Goal: Information Seeking & Learning: Learn about a topic

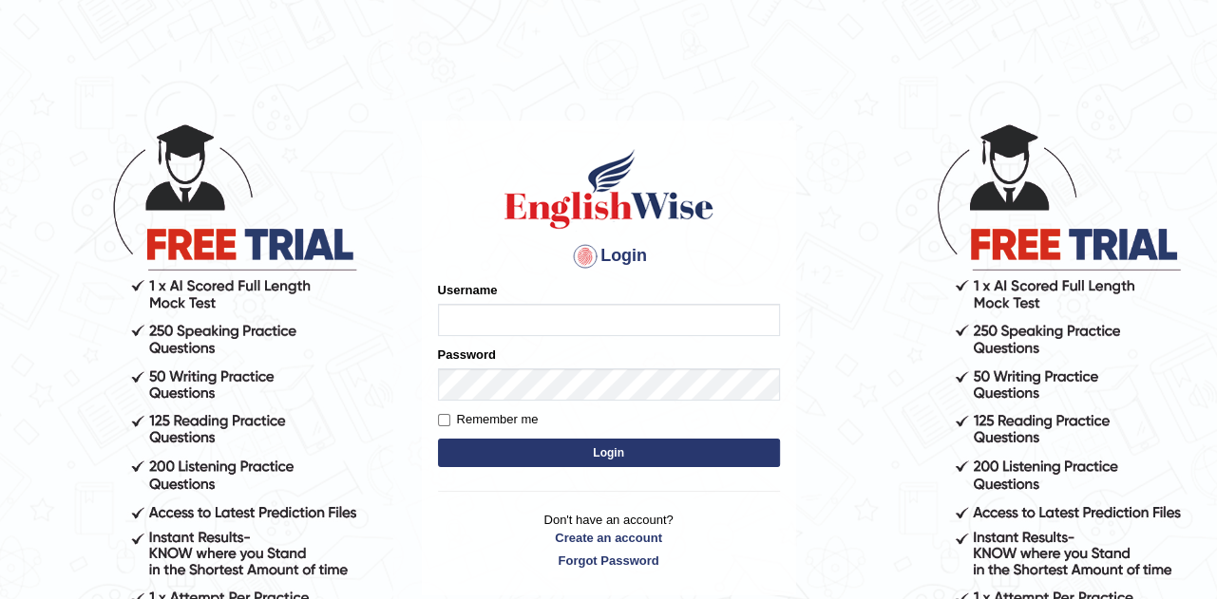
type input "rupali_australia"
click at [614, 453] on button "Login" at bounding box center [609, 453] width 342 height 28
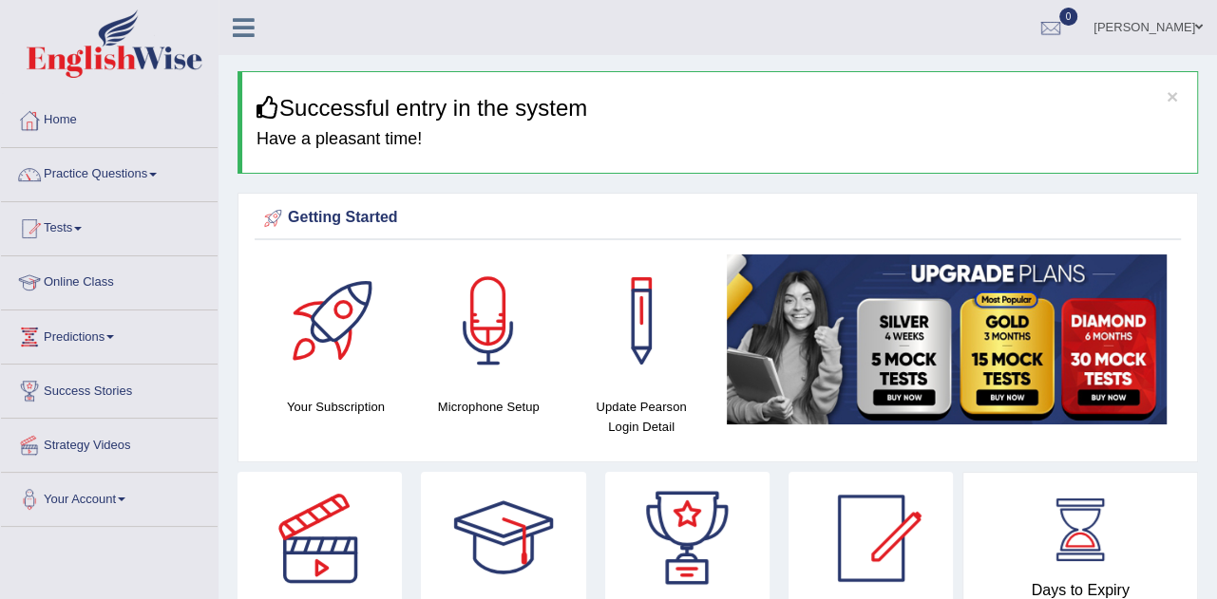
click at [83, 169] on link "Practice Questions" at bounding box center [109, 171] width 217 height 47
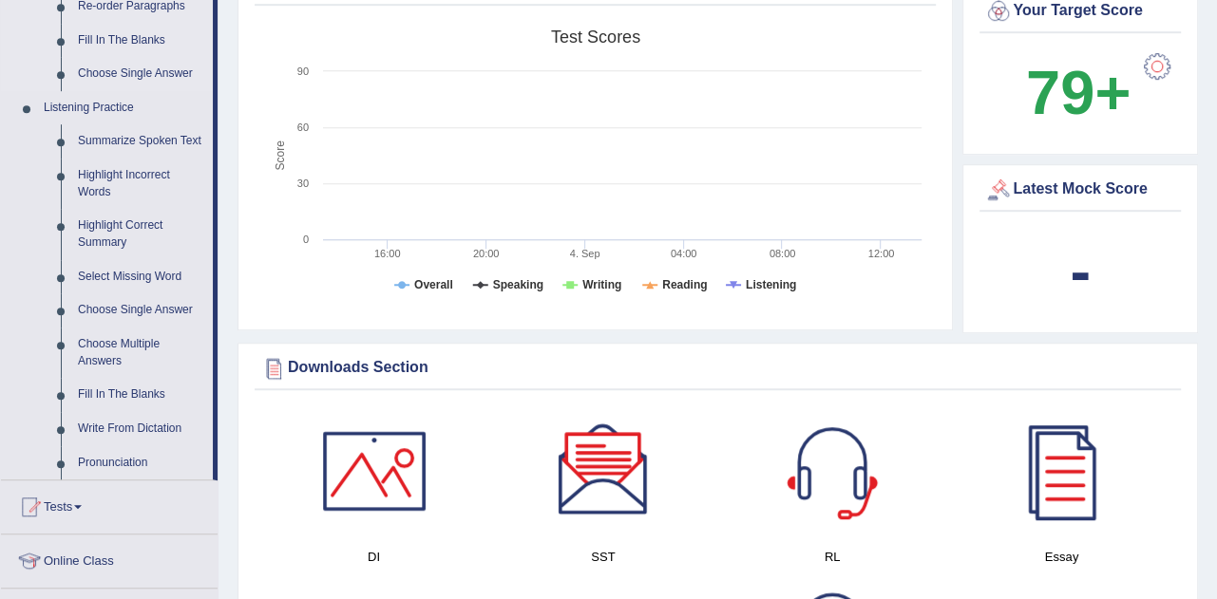
scroll to position [738, 0]
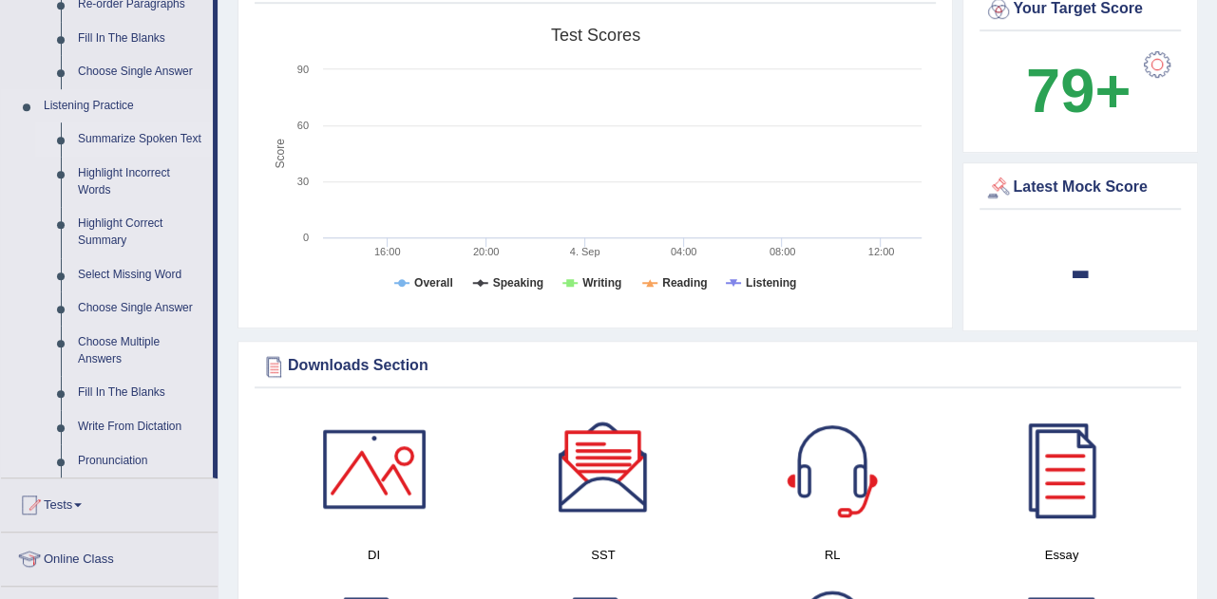
click at [126, 139] on link "Summarize Spoken Text" at bounding box center [140, 140] width 143 height 34
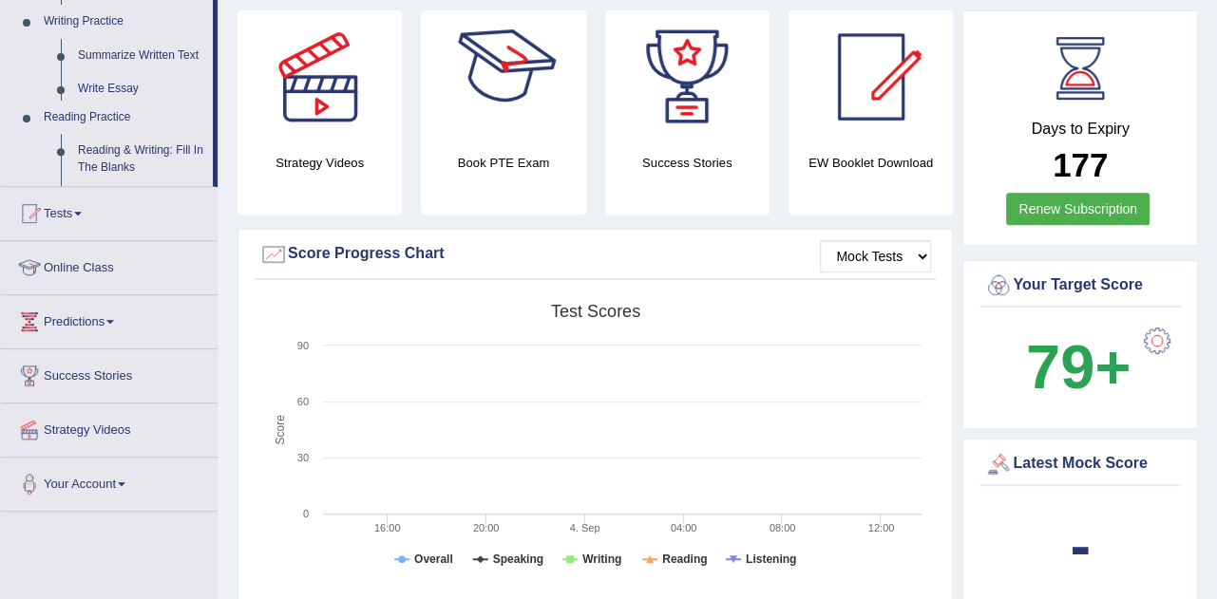
scroll to position [686, 0]
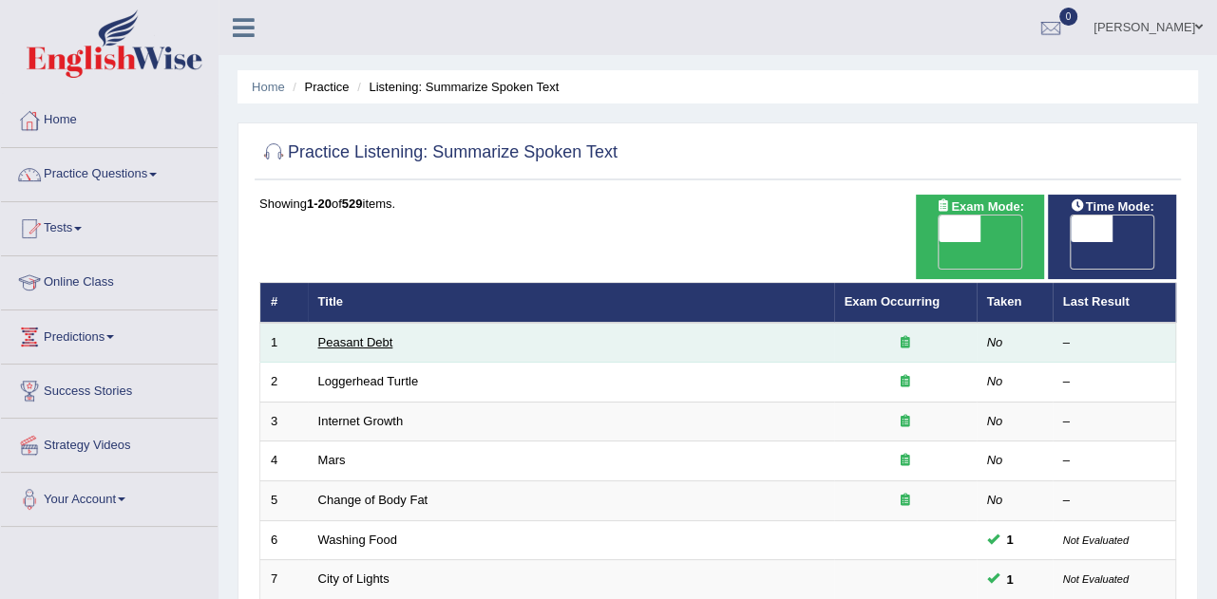
click at [354, 335] on link "Peasant Debt" at bounding box center [355, 342] width 75 height 14
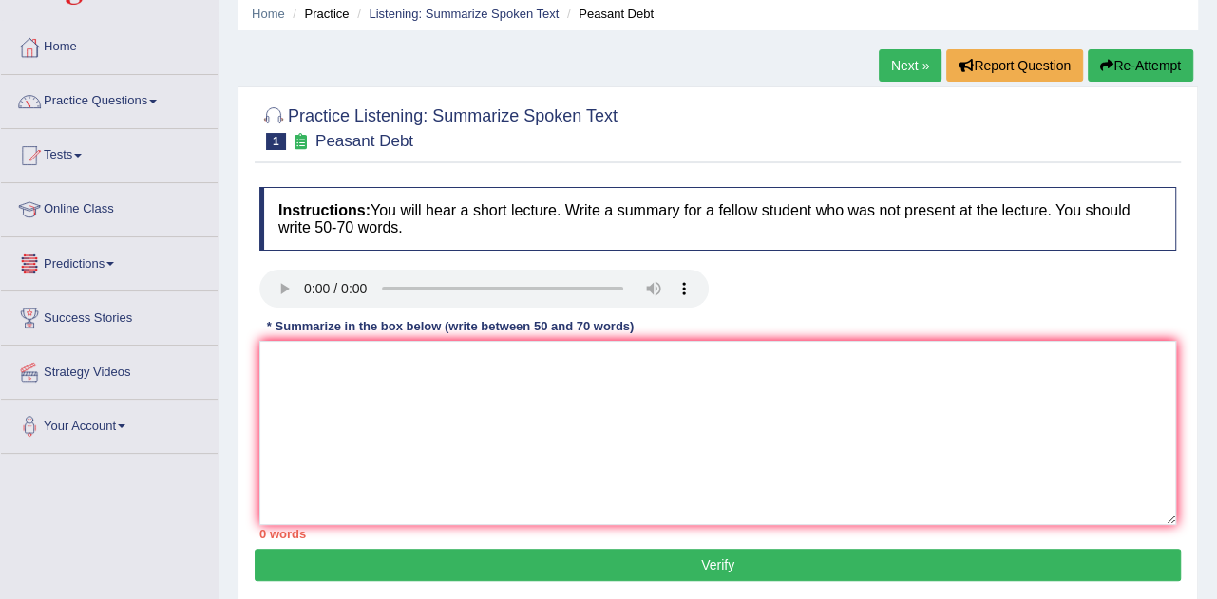
scroll to position [105, 0]
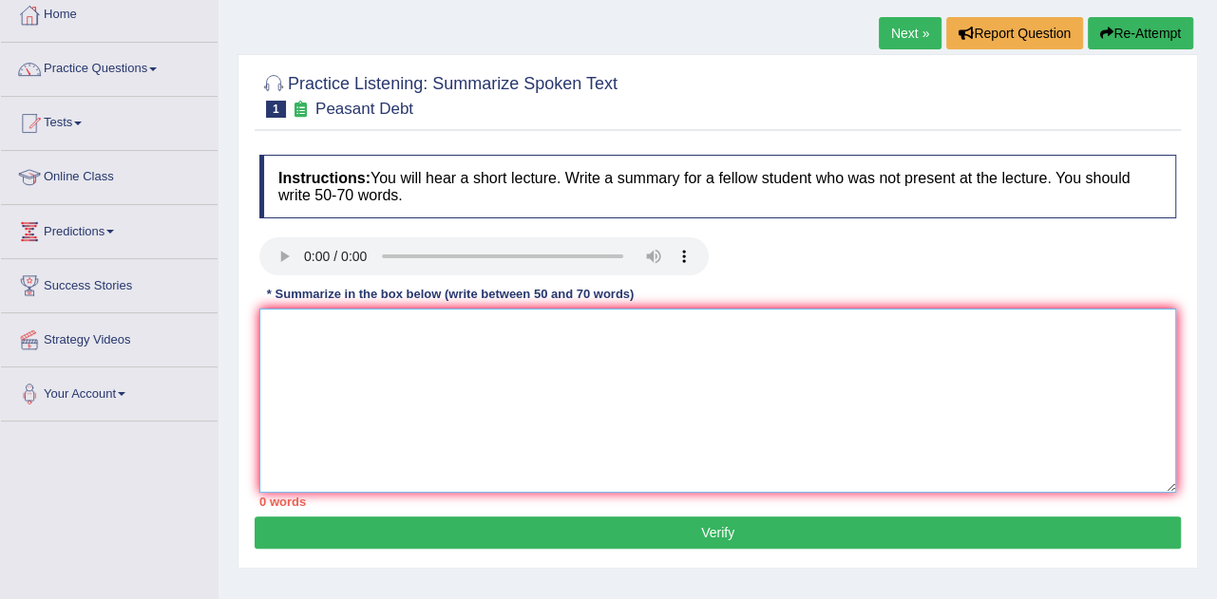
click at [358, 373] on textarea at bounding box center [717, 401] width 917 height 184
click at [524, 394] on textarea at bounding box center [717, 401] width 917 height 184
click at [332, 337] on textarea at bounding box center [717, 401] width 917 height 184
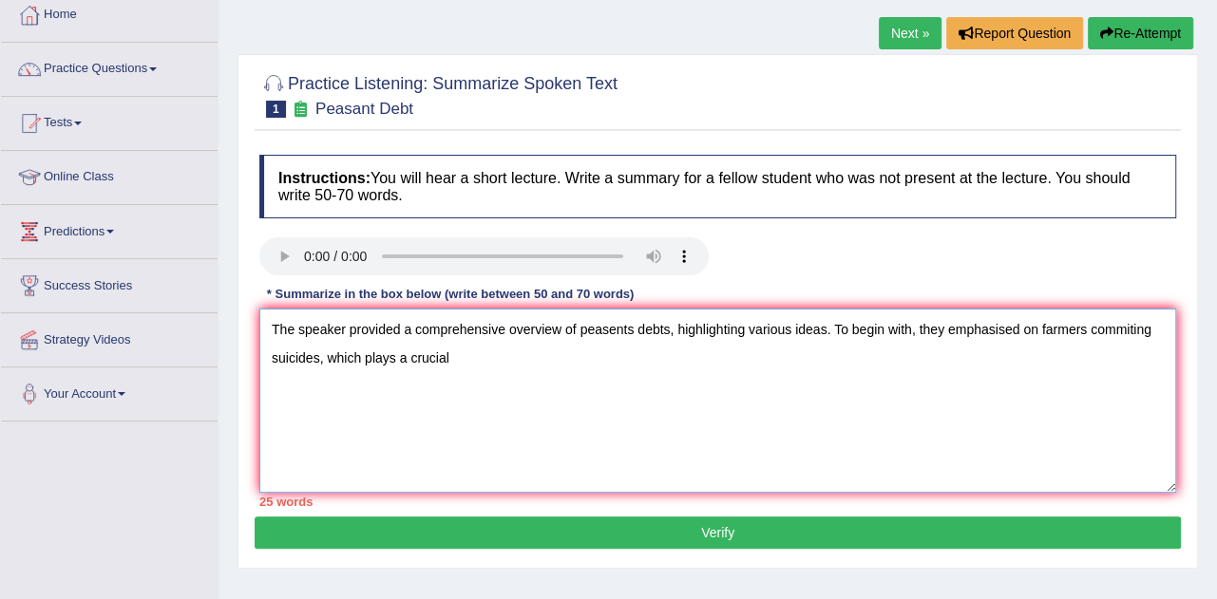
click at [317, 356] on textarea "The speaker provided a comprehensive overview of peasents debts, highlighting v…" at bounding box center [717, 401] width 917 height 184
click at [640, 362] on textarea "The speaker provided a comprehensive overview of peasents debts, highlighting v…" at bounding box center [717, 401] width 917 height 184
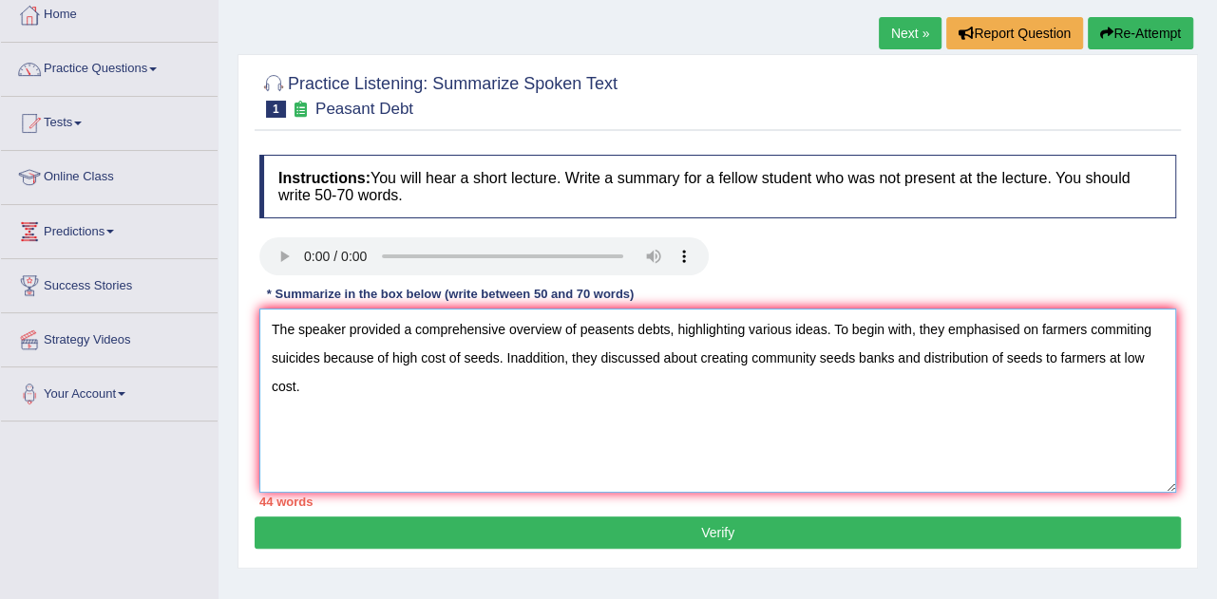
click at [522, 445] on textarea "The speaker provided a comprehensive overview of peasents debts, highlighting v…" at bounding box center [717, 401] width 917 height 184
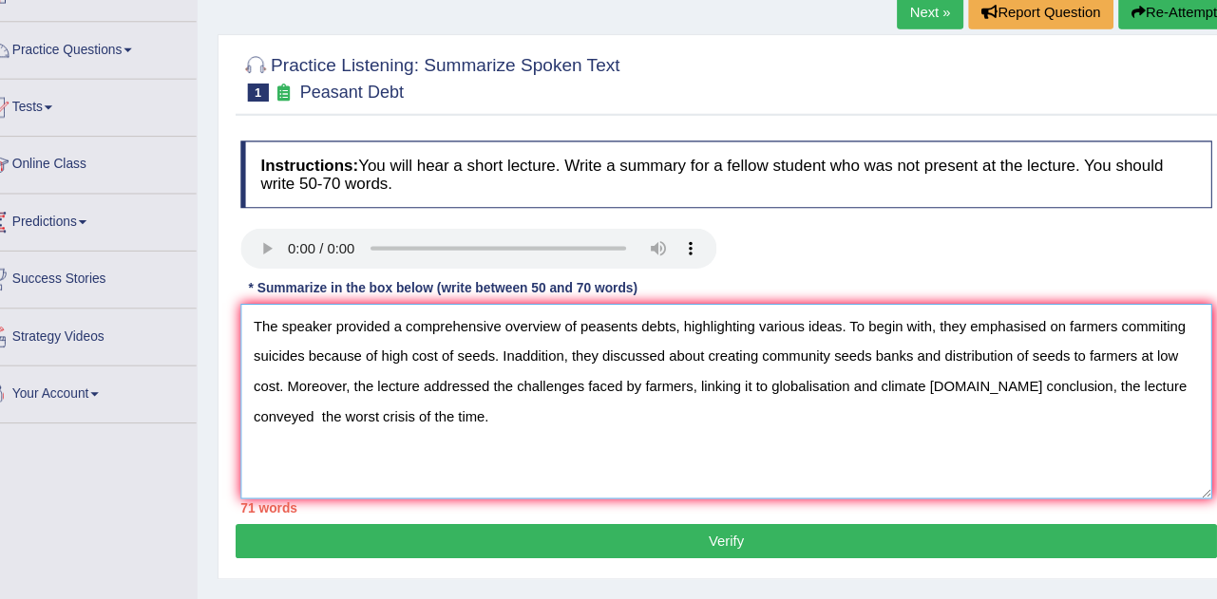
click at [515, 357] on textarea "The speaker provided a comprehensive overview of peasents debts, highlighting v…" at bounding box center [717, 401] width 917 height 184
click at [719, 379] on textarea "The speaker provided a comprehensive overview of peasents debts, highlighting v…" at bounding box center [717, 401] width 917 height 184
click at [858, 364] on textarea "The speaker provided a comprehensive overview of peasents debts, highlighting v…" at bounding box center [717, 401] width 917 height 184
click at [447, 420] on textarea "The speaker provided a comprehensive overview of peasents debts, highlighting v…" at bounding box center [717, 401] width 917 height 184
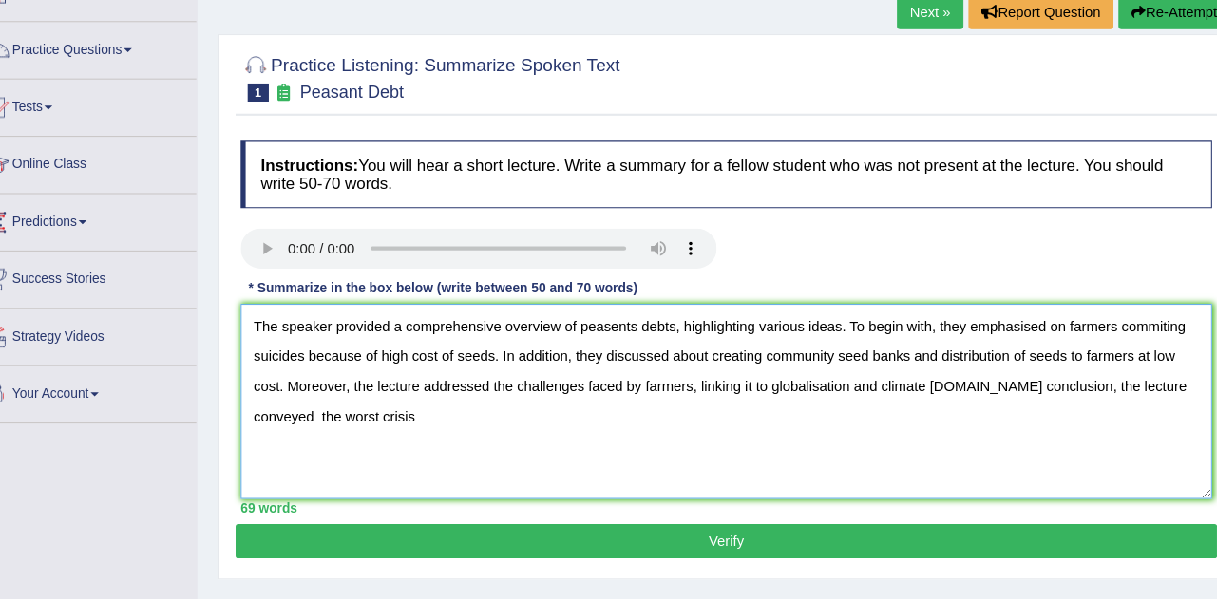
click at [1166, 389] on textarea "The speaker provided a comprehensive overview of peasents debts, highlighting v…" at bounding box center [717, 401] width 917 height 184
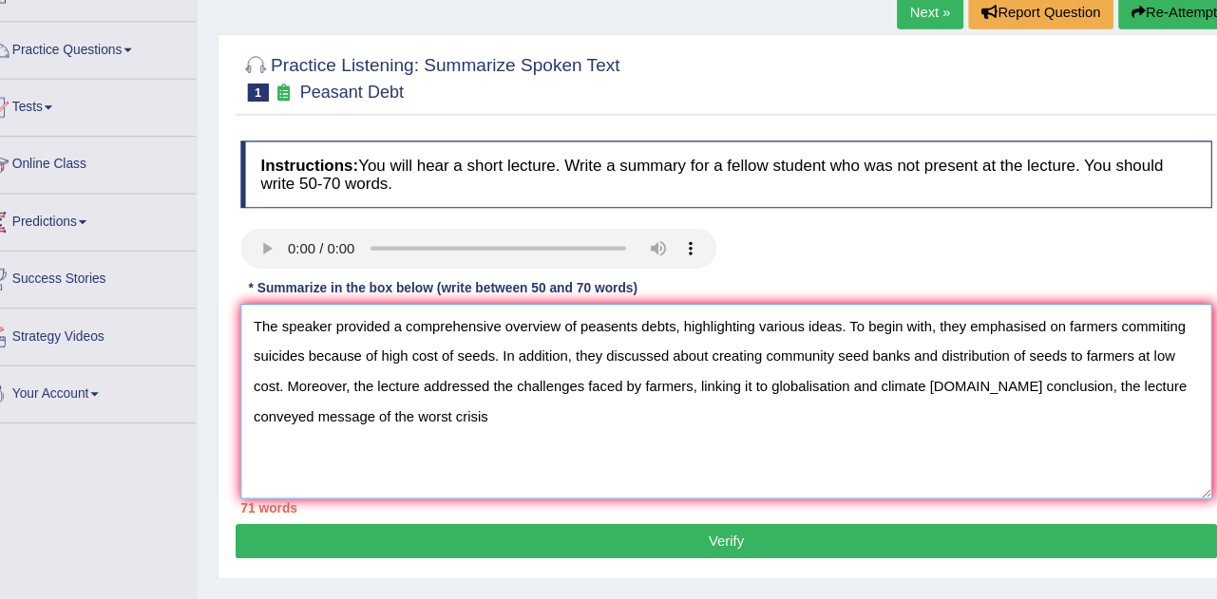
click at [449, 430] on textarea "The speaker provided a comprehensive overview of peasents debts, highlighting v…" at bounding box center [717, 401] width 917 height 184
click at [332, 360] on textarea "The speaker provided a comprehensive overview of peasents debts, highlighting v…" at bounding box center [717, 401] width 917 height 184
click at [1107, 357] on textarea "The speaker provided a comprehensive overview of peasents debts, highlighting v…" at bounding box center [717, 401] width 917 height 184
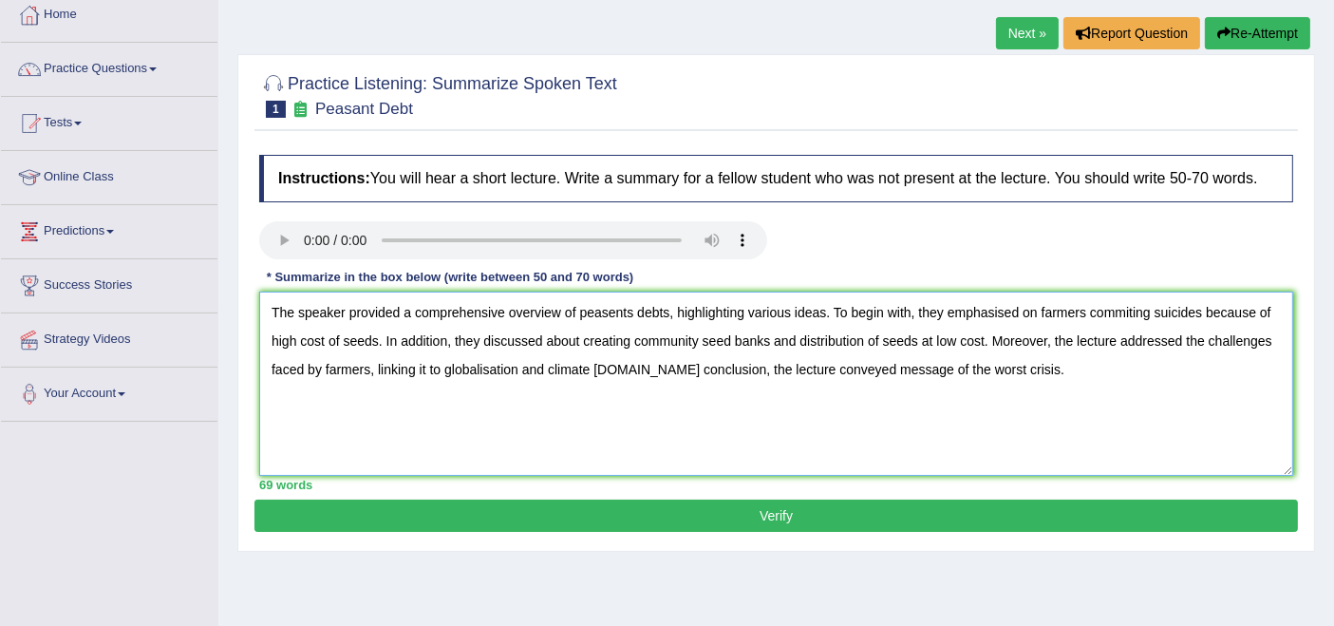
click at [656, 371] on textarea "The speaker provided a comprehensive overview of peasents debts, highlighting v…" at bounding box center [776, 384] width 1034 height 184
click at [1053, 345] on textarea "The speaker provided a comprehensive overview of peasents debts, highlighting v…" at bounding box center [776, 384] width 1034 height 184
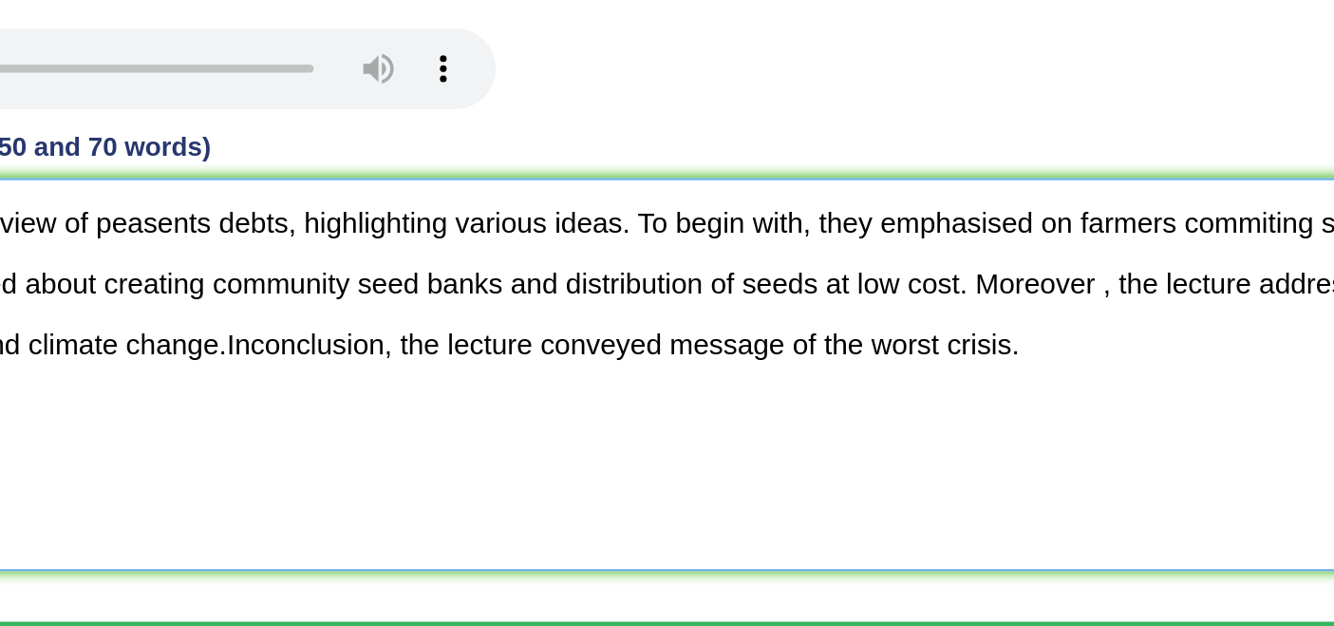
scroll to position [103, 0]
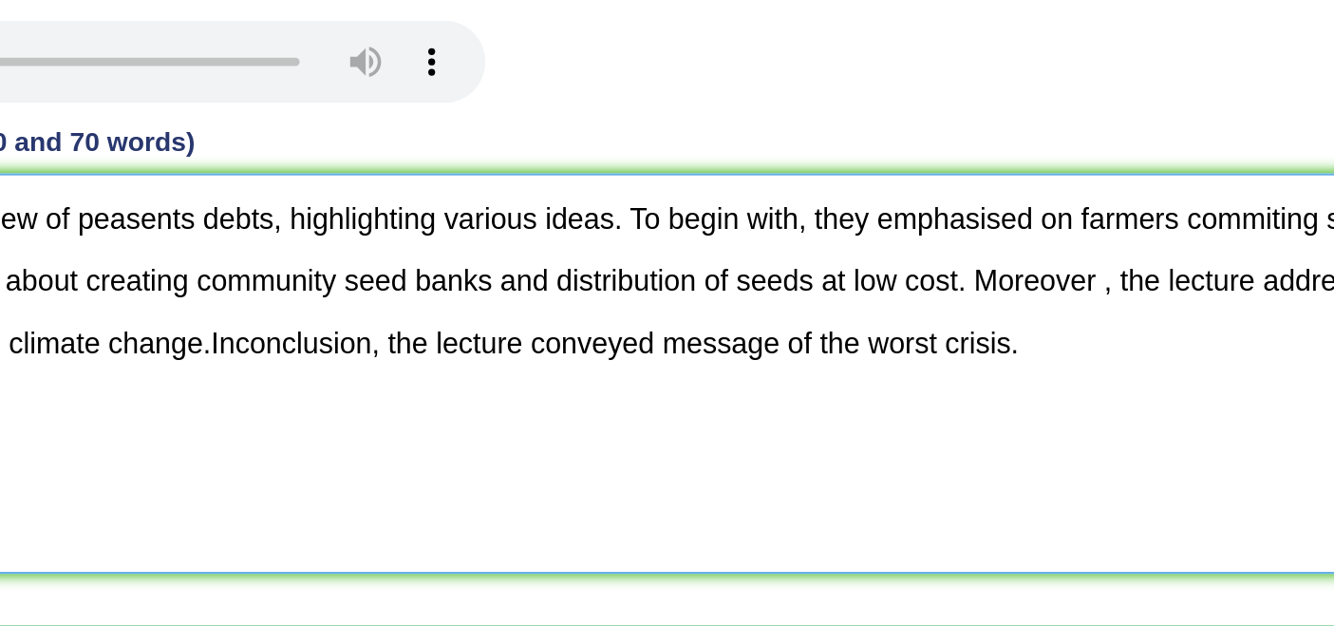
click at [995, 372] on textarea "The speaker provided a comprehensive overview of peasents debts, highlighting v…" at bounding box center [776, 386] width 1034 height 184
click at [1059, 343] on textarea "The speaker provided a comprehensive overview of peasents debts, highlighting v…" at bounding box center [776, 386] width 1034 height 184
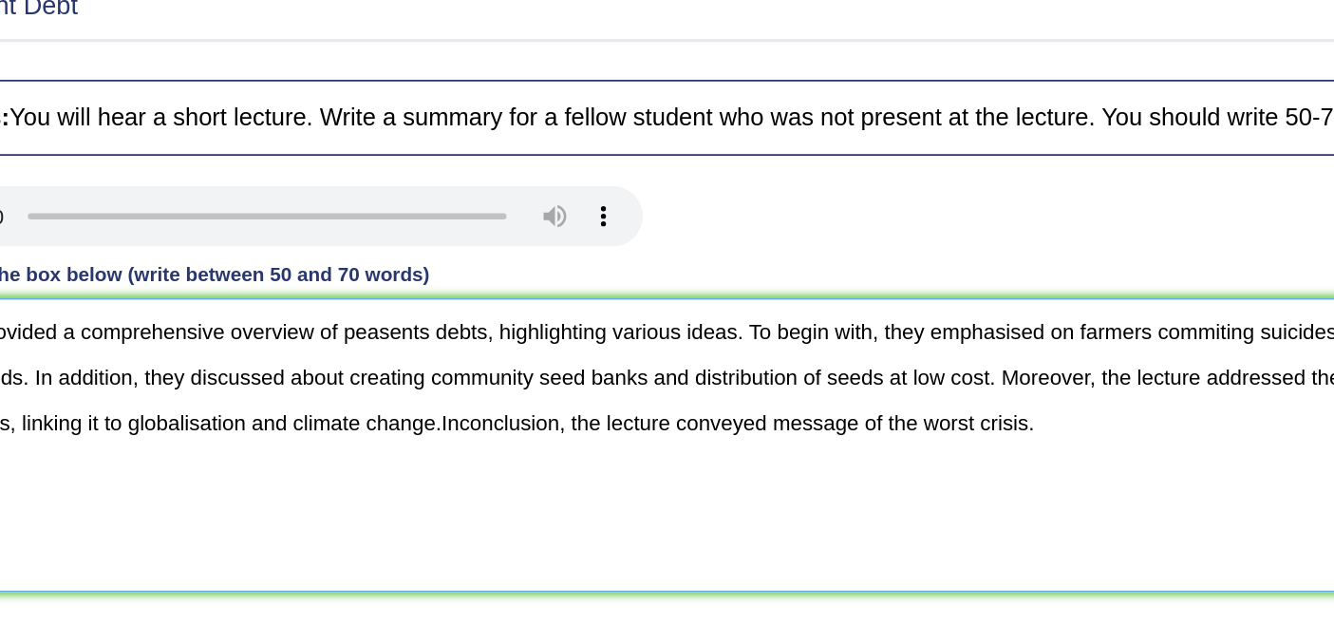
scroll to position [92, 0]
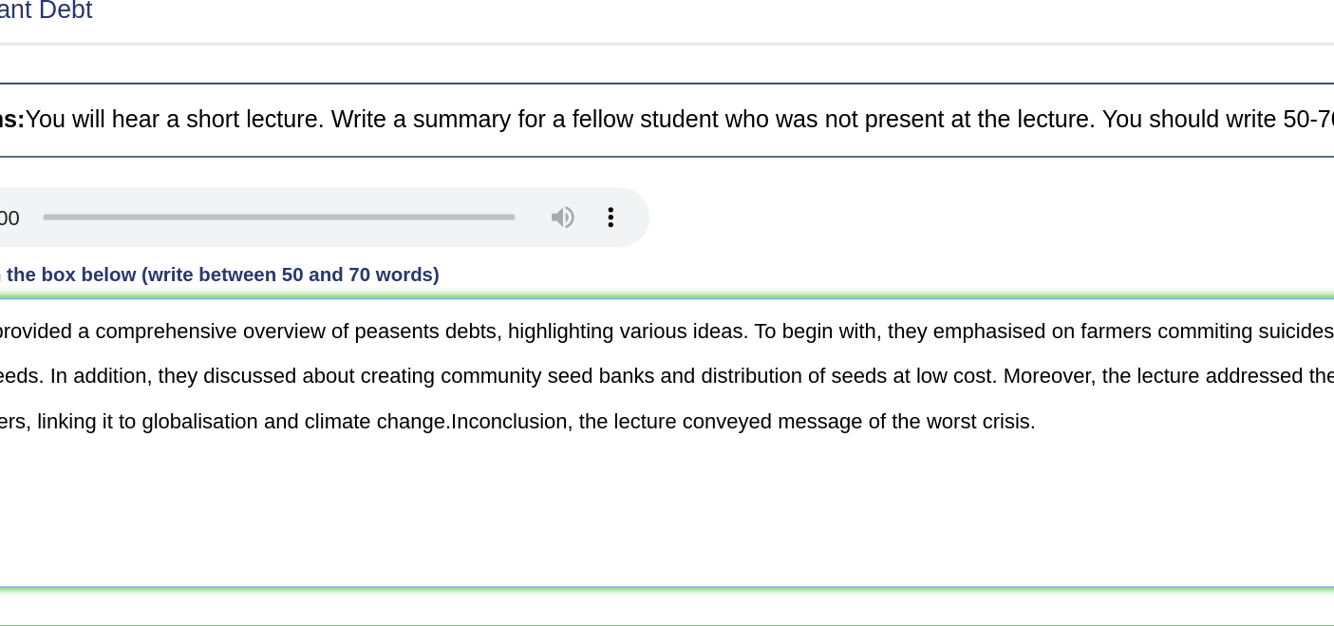
click at [651, 381] on textarea "The speaker provided a comprehensive overview of peasents debts, highlighting v…" at bounding box center [776, 397] width 1034 height 184
click at [640, 381] on textarea "The speaker provided a comprehensive overview of peasents debts, highlighting v…" at bounding box center [776, 397] width 1034 height 184
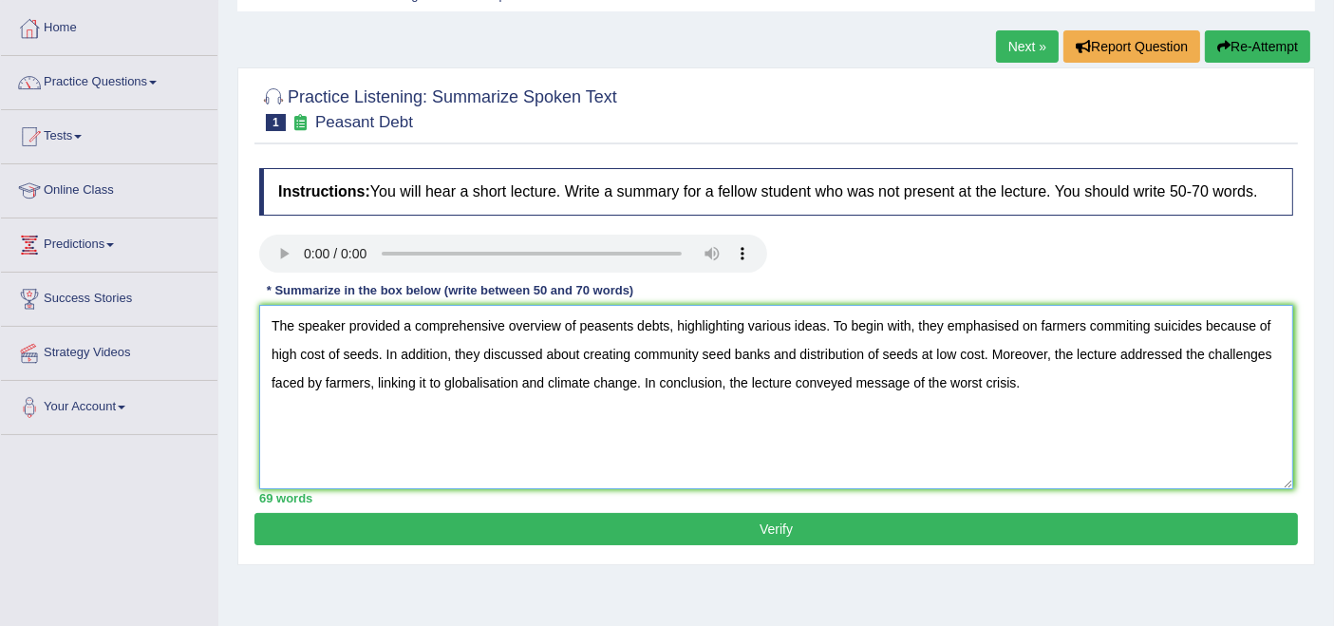
type textarea "The speaker provided a comprehensive overview of peasents debts, highlighting v…"
click at [488, 523] on button "Verify" at bounding box center [777, 529] width 1044 height 32
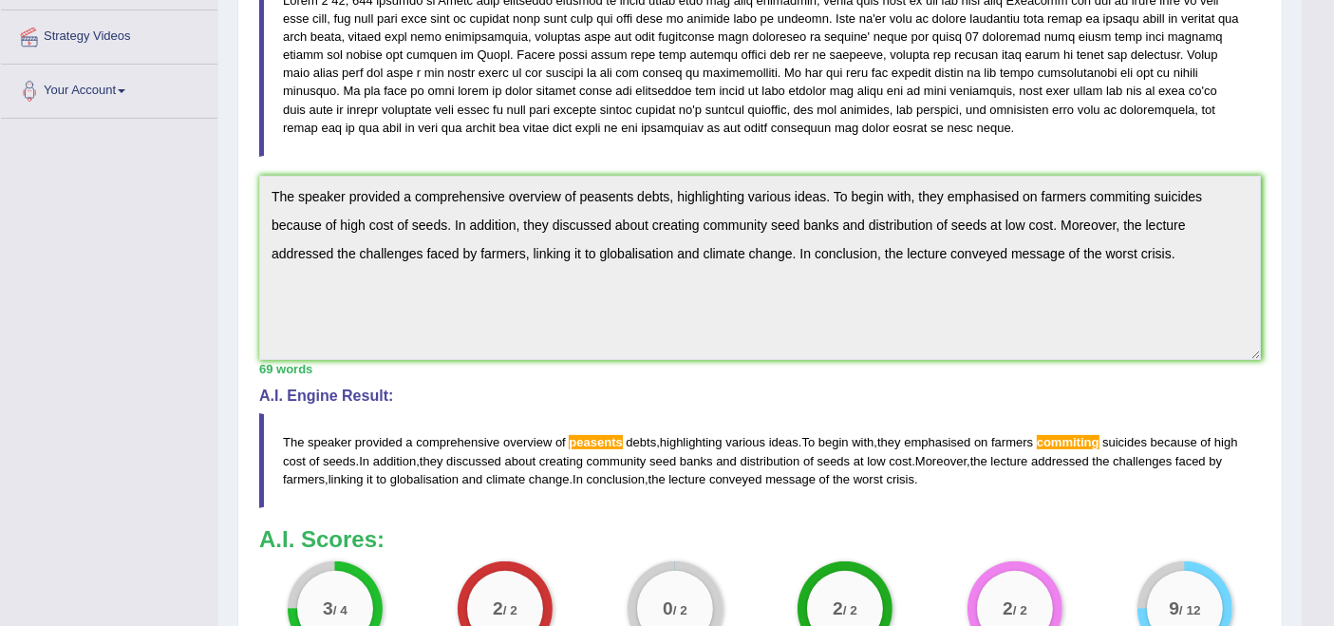
scroll to position [303, 0]
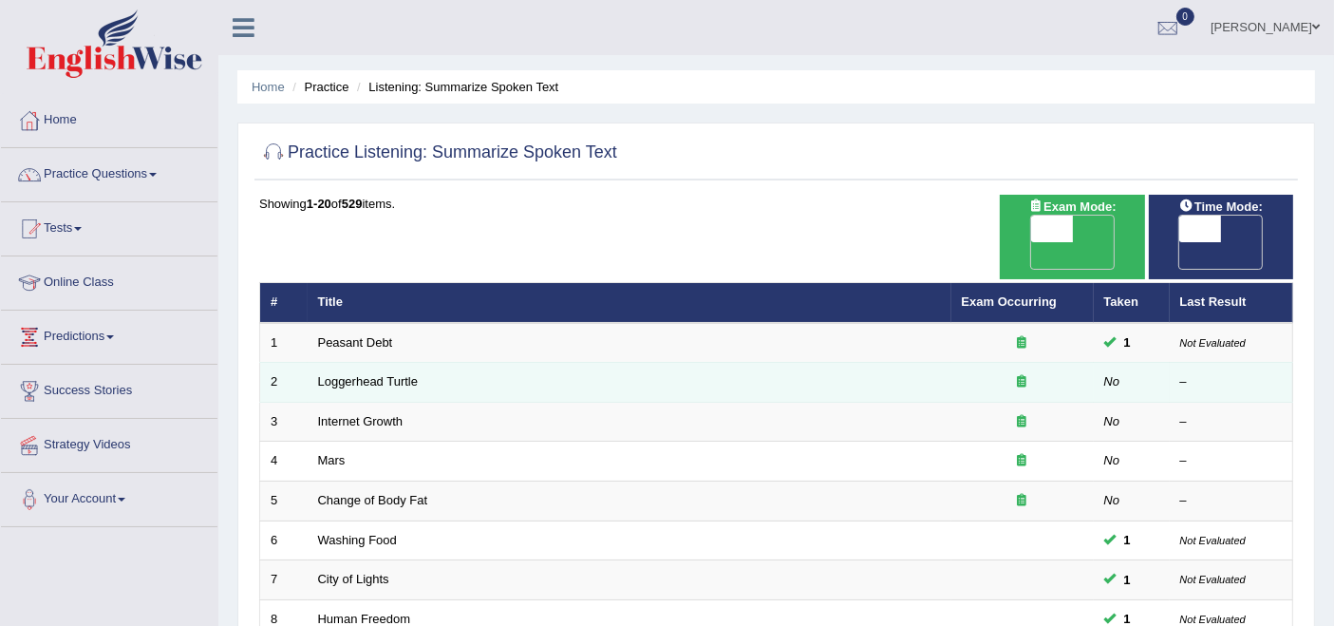
drag, startPoint x: 0, startPoint y: 0, endPoint x: 558, endPoint y: 349, distance: 658.3
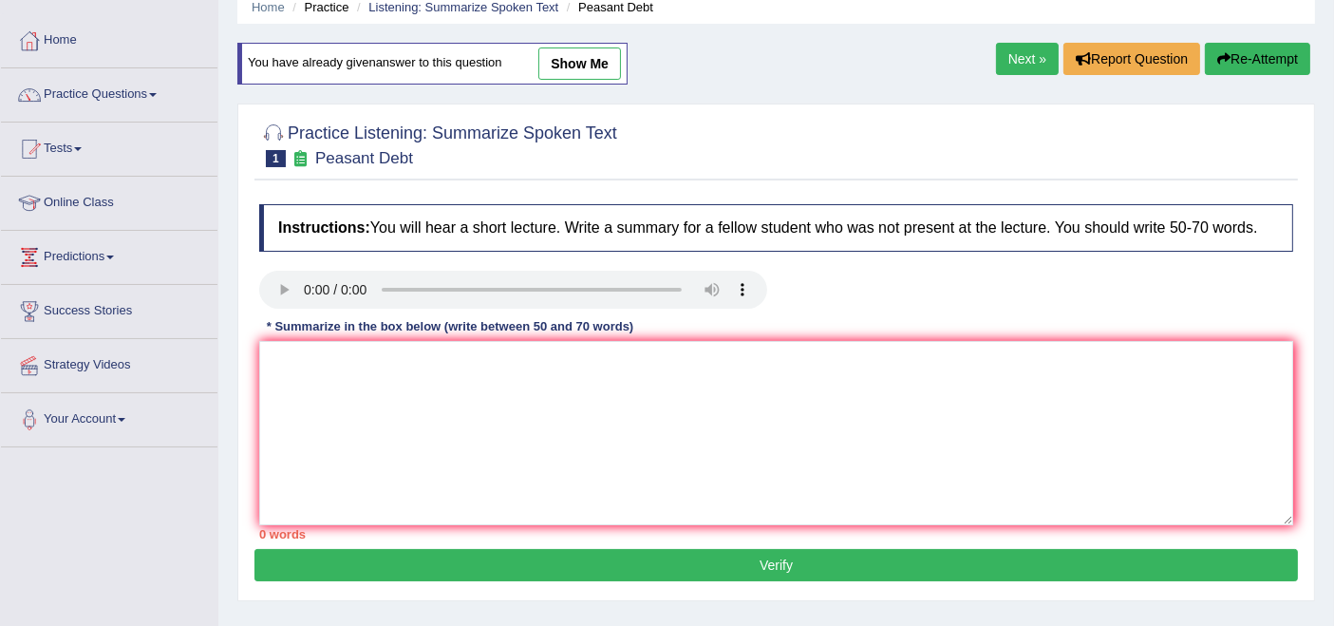
scroll to position [107, 0]
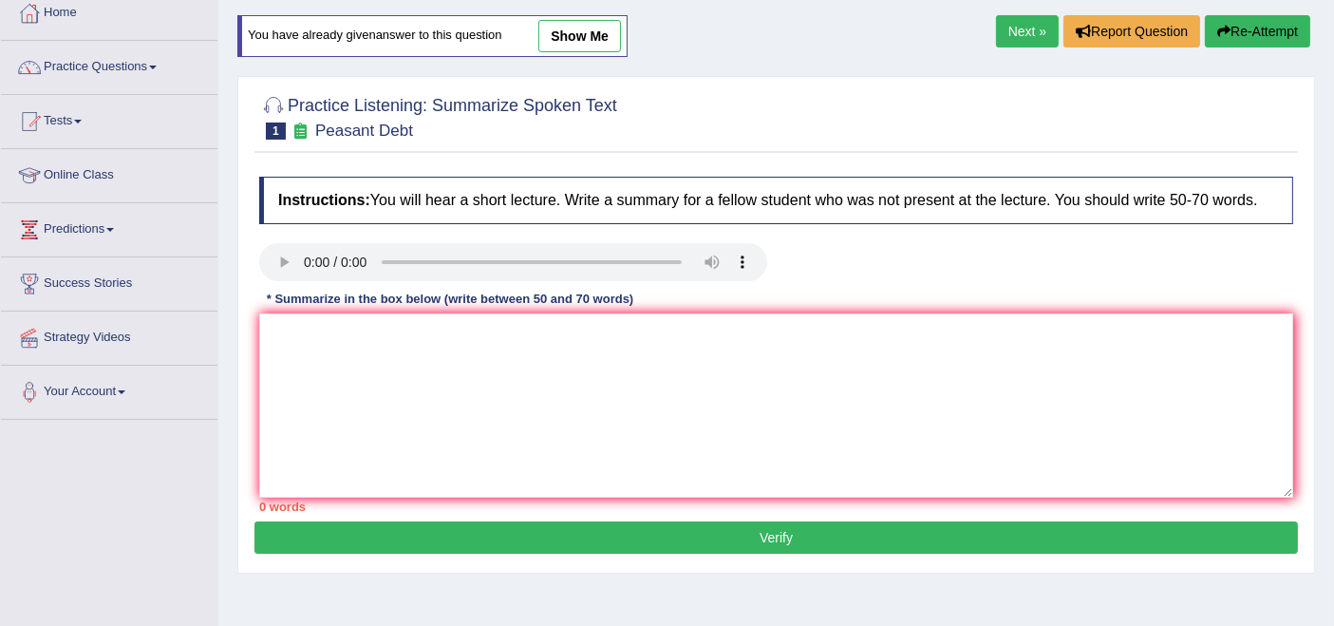
scroll to position [2, 0]
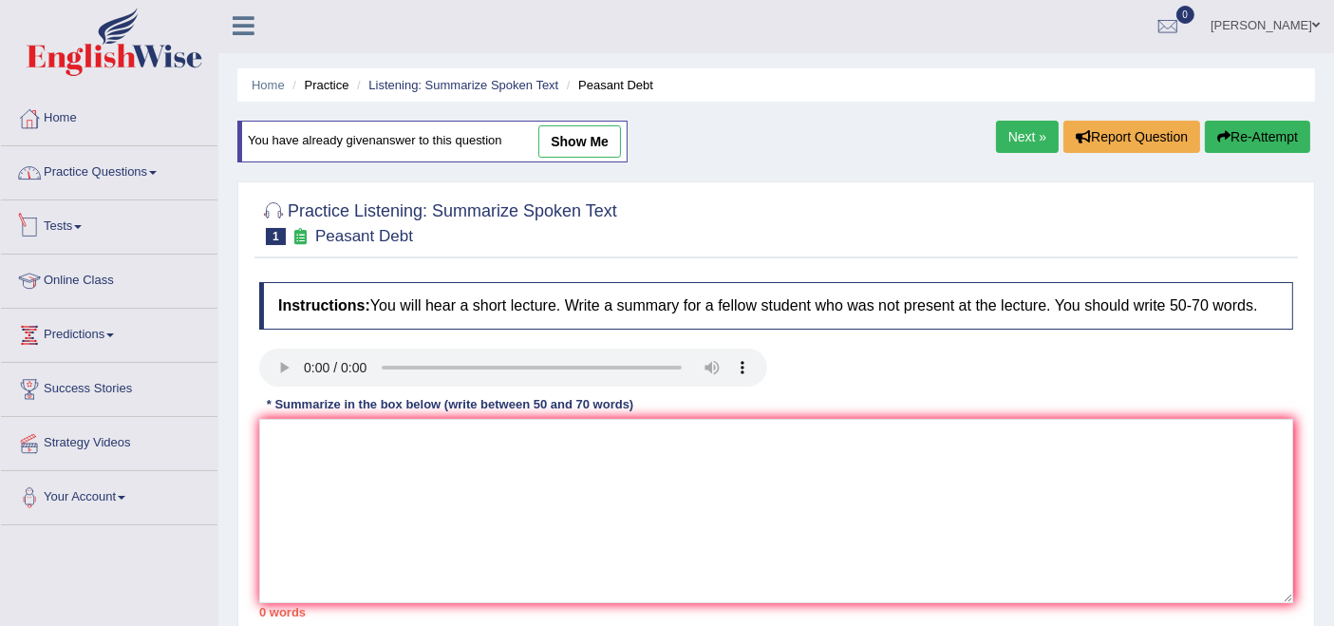
click at [97, 166] on link "Practice Questions" at bounding box center [109, 169] width 217 height 47
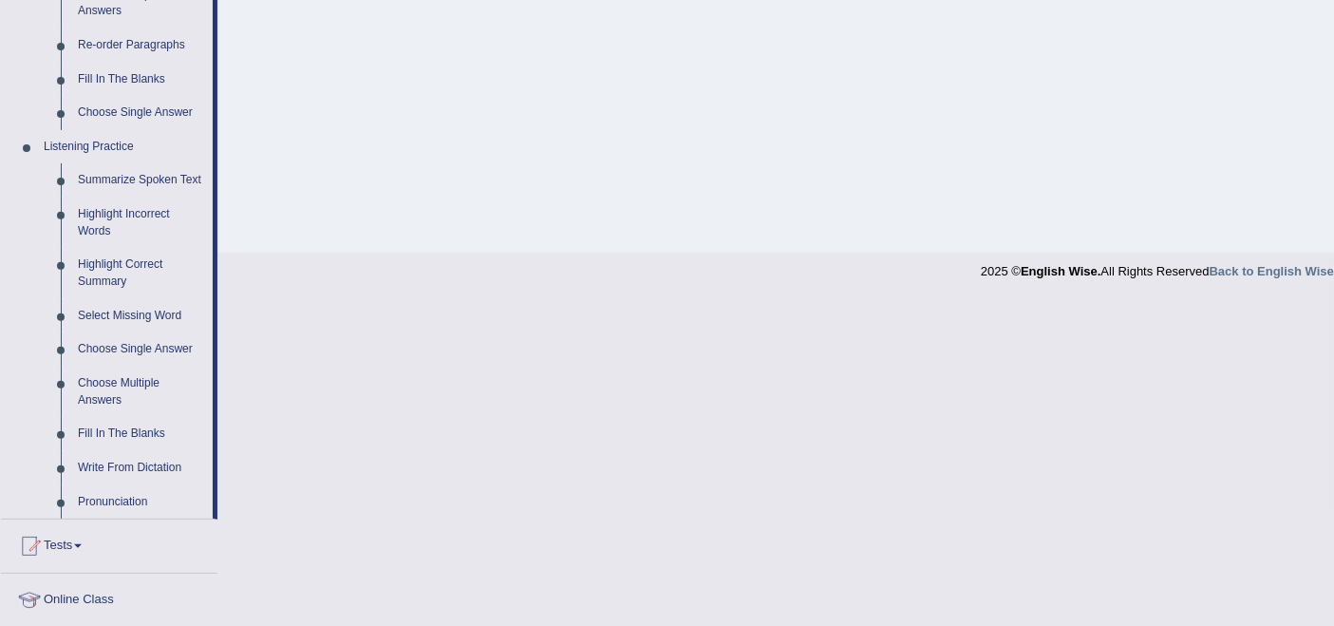
scroll to position [741, 0]
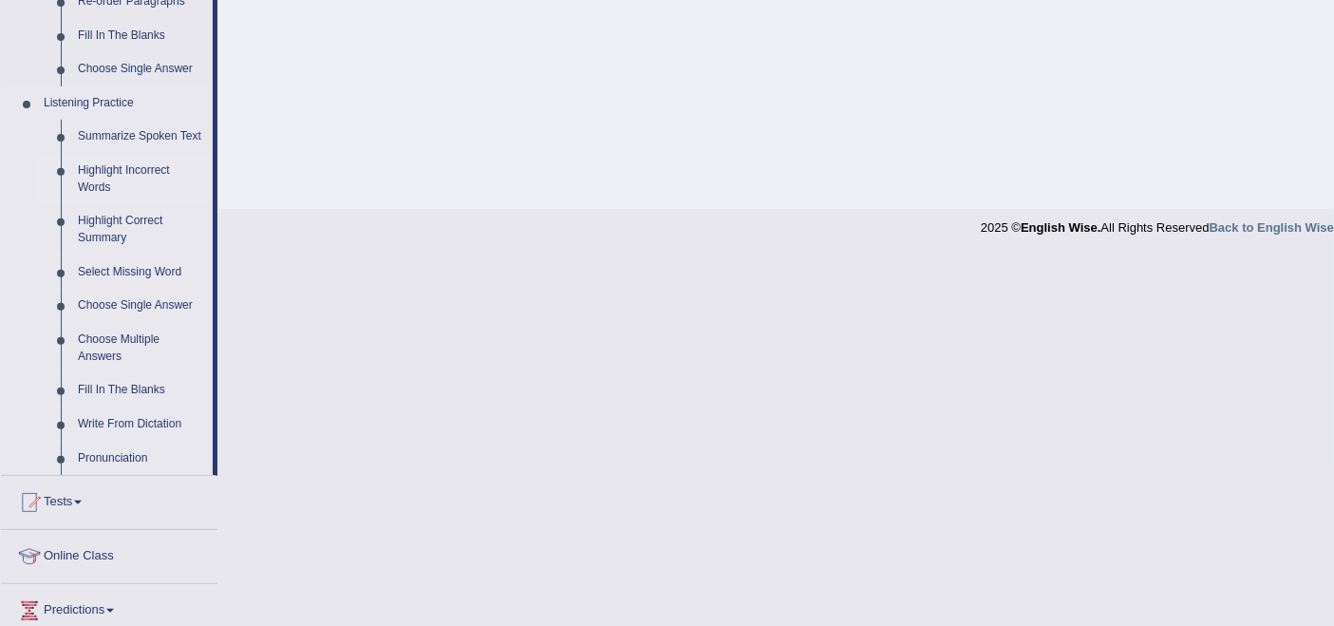
click at [141, 173] on link "Highlight Incorrect Words" at bounding box center [140, 179] width 143 height 50
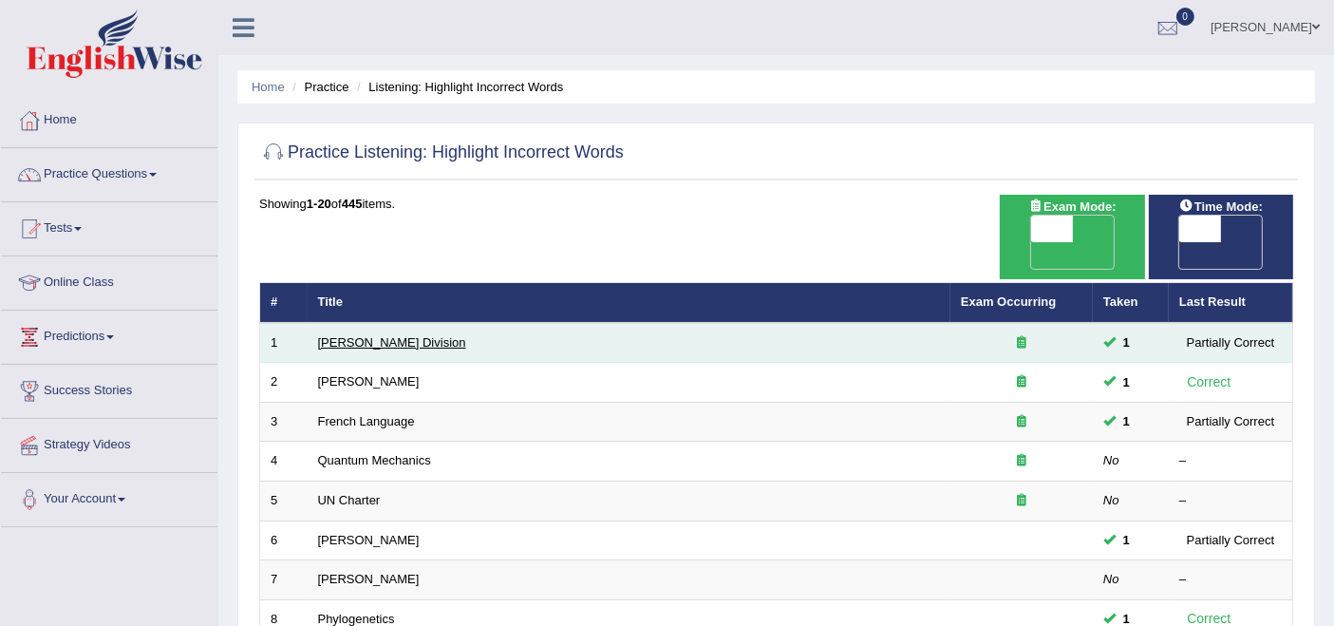
click at [347, 335] on link "[PERSON_NAME] Division" at bounding box center [392, 342] width 148 height 14
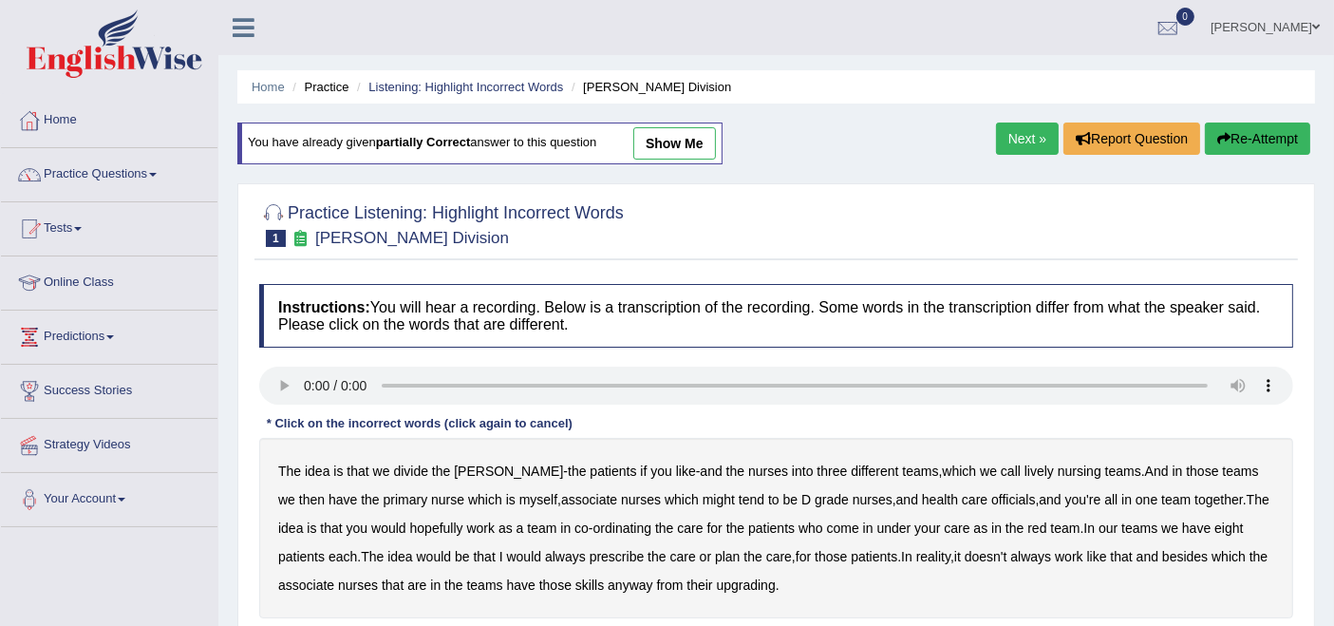
scroll to position [211, 0]
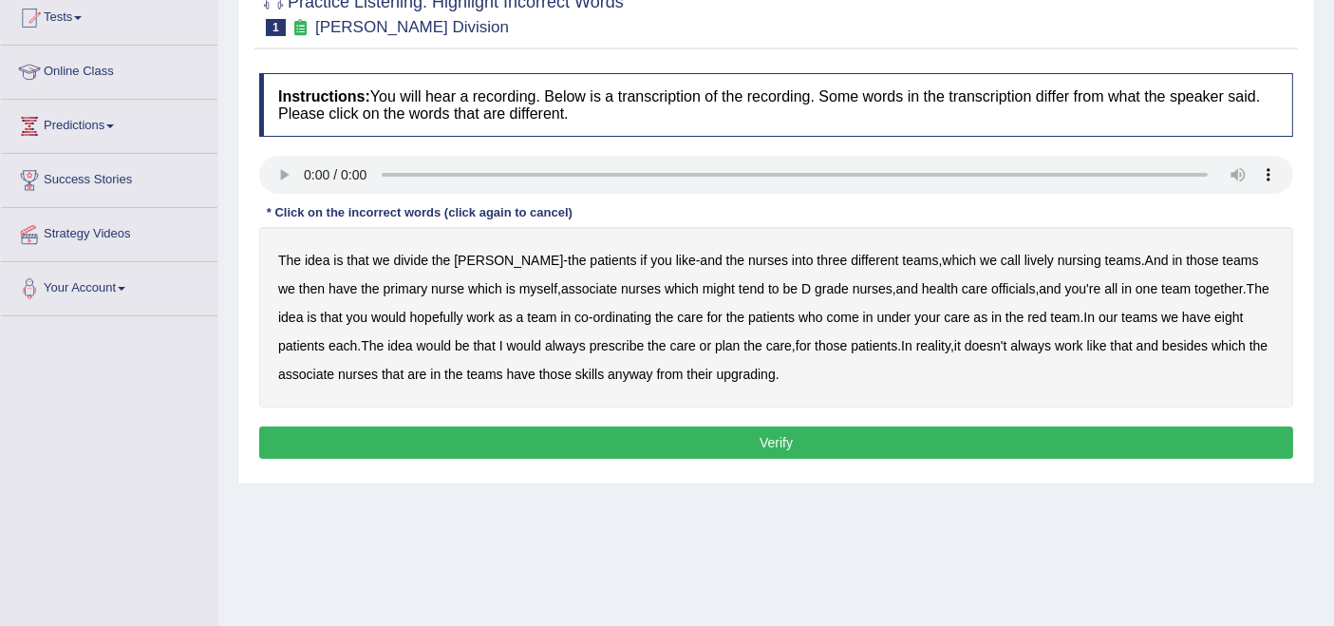
click at [1025, 258] on b "lively" at bounding box center [1039, 260] width 29 height 15
click at [665, 290] on b "which" at bounding box center [682, 288] width 34 height 15
click at [703, 288] on b "might" at bounding box center [719, 288] width 32 height 15
click at [665, 291] on b "which" at bounding box center [682, 288] width 34 height 15
click at [545, 341] on b "always" at bounding box center [565, 345] width 41 height 15
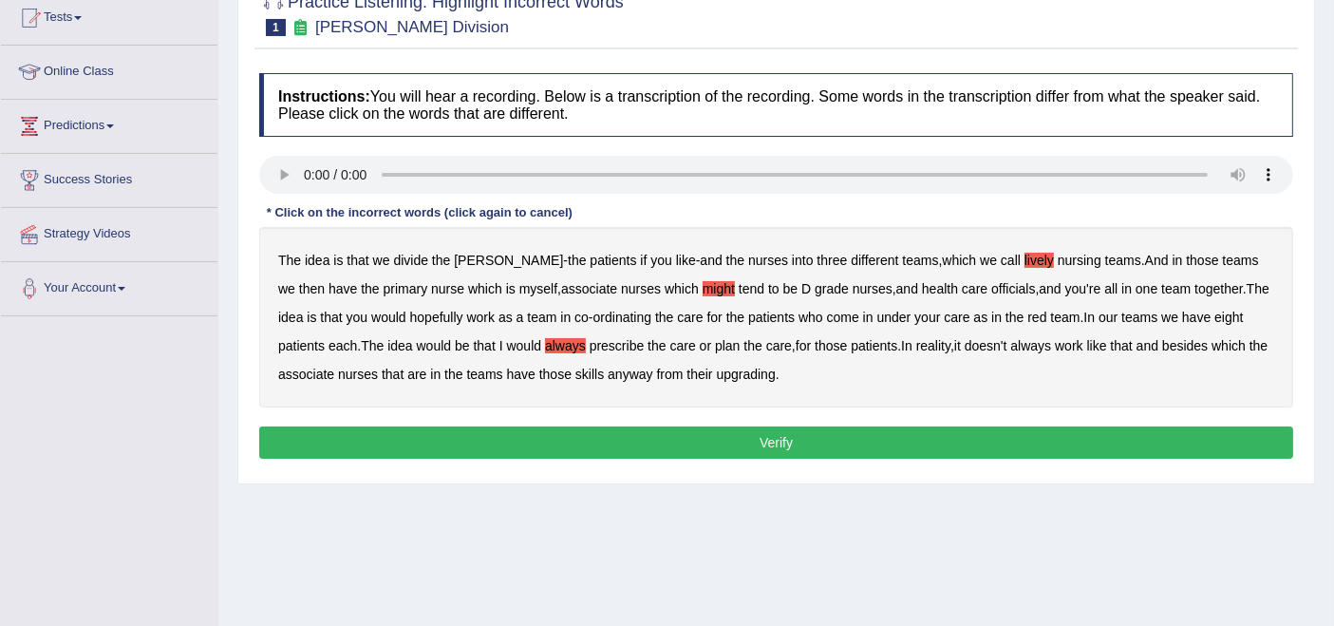
click at [747, 367] on b "upgrading" at bounding box center [746, 374] width 59 height 15
click at [769, 443] on button "Verify" at bounding box center [776, 442] width 1034 height 32
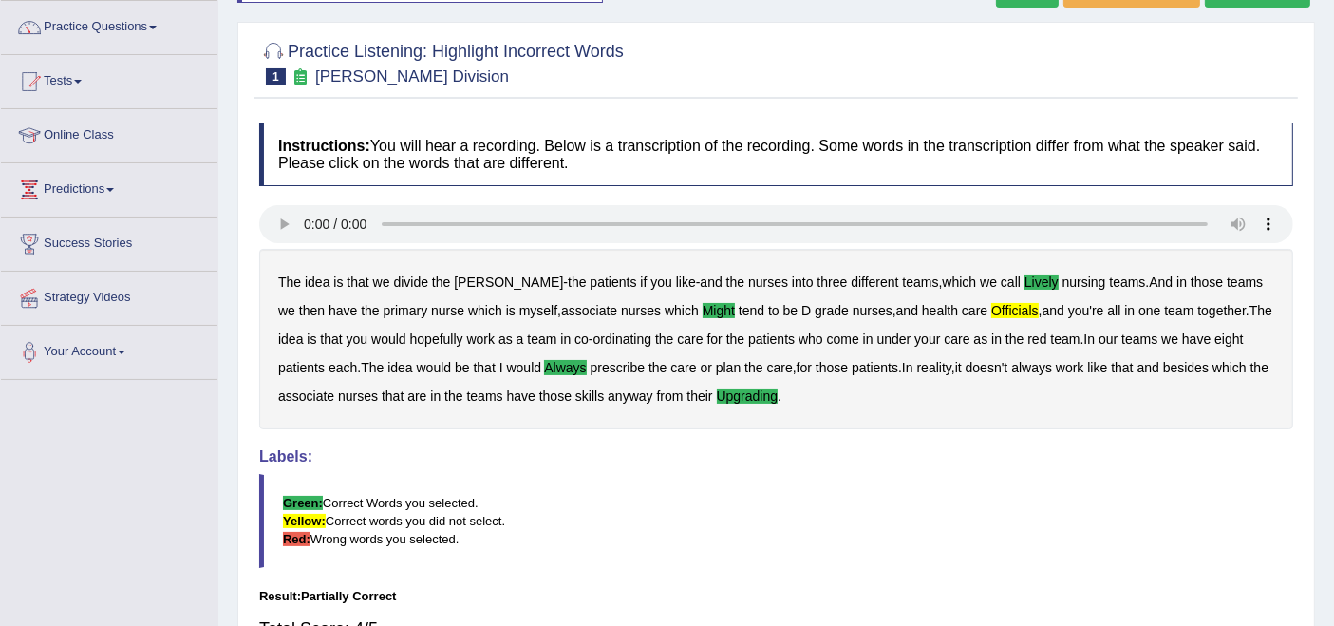
scroll to position [105, 0]
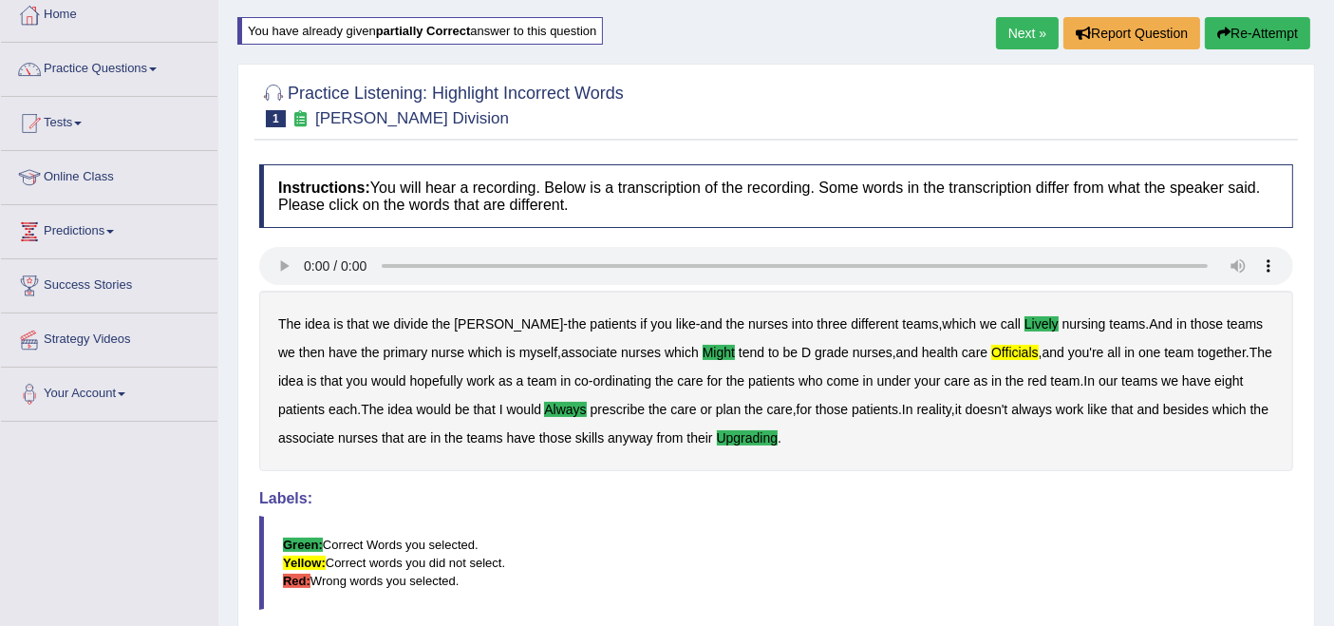
click at [1014, 40] on link "Next »" at bounding box center [1027, 33] width 63 height 32
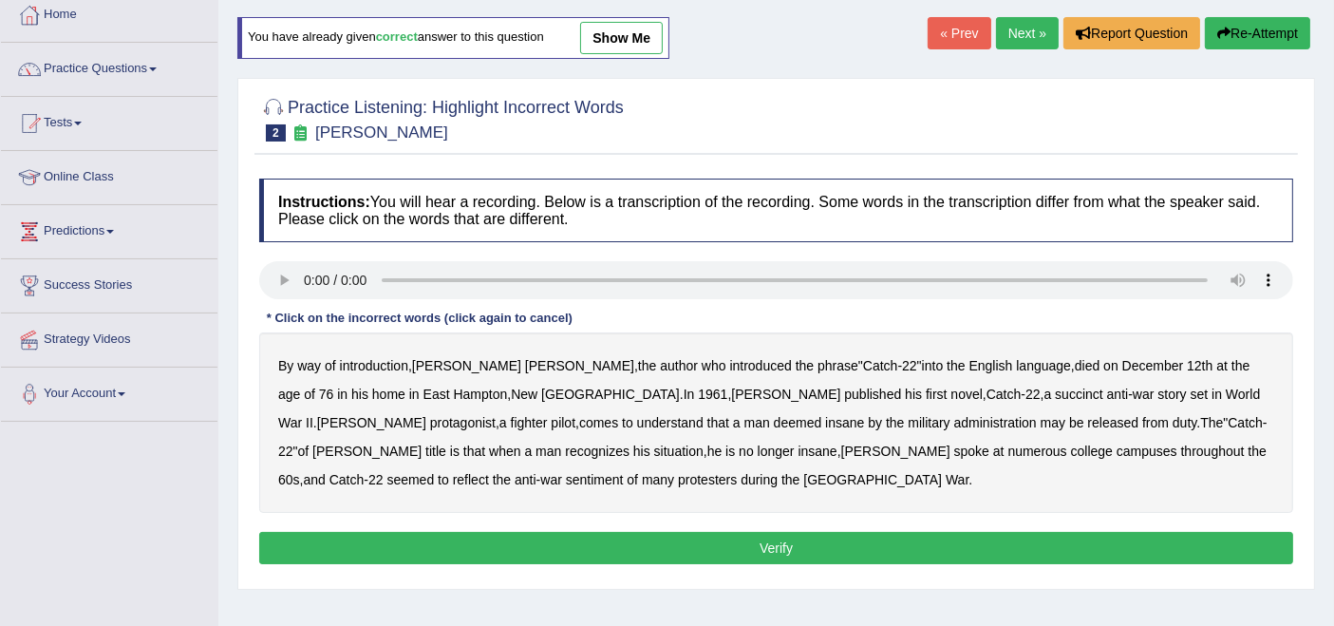
click at [1055, 394] on b "succinct" at bounding box center [1079, 394] width 48 height 15
click at [648, 428] on div "By way of introduction , Joseph Heller , the author who introduced the phrase "…" at bounding box center [776, 422] width 1034 height 180
click at [955, 419] on b "administration" at bounding box center [996, 422] width 83 height 15
click at [654, 454] on b "situation" at bounding box center [678, 451] width 49 height 15
click at [489, 472] on b "reflect" at bounding box center [471, 479] width 36 height 15
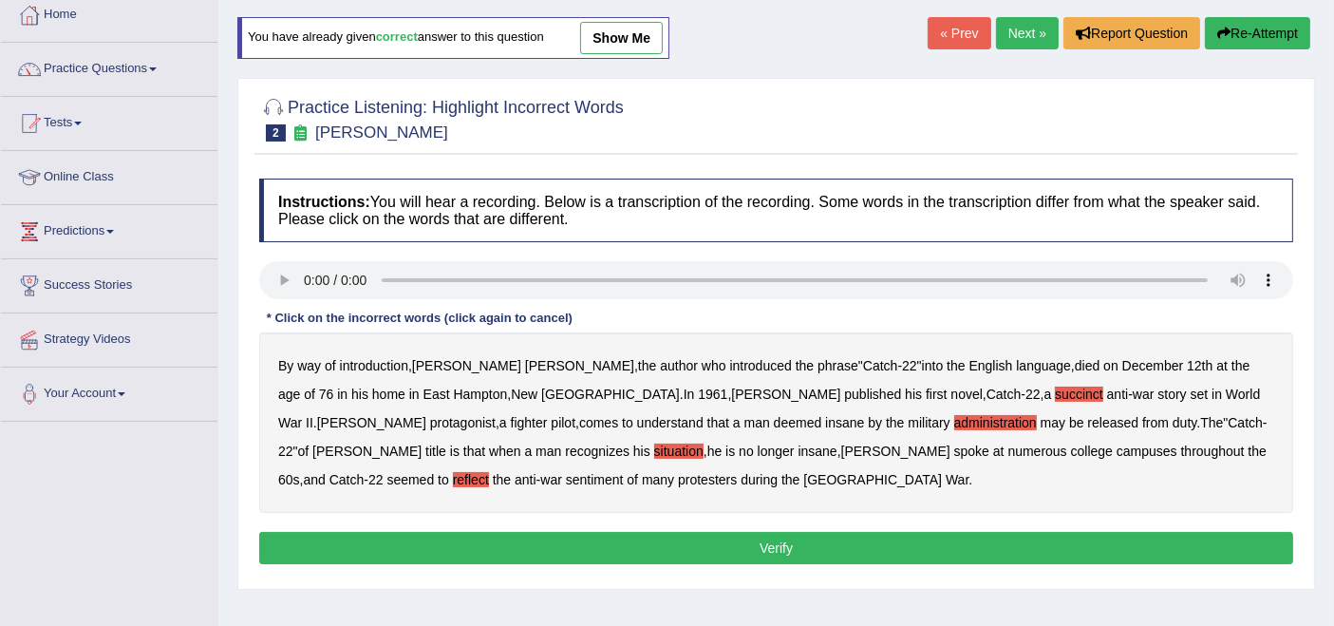
click at [572, 552] on button "Verify" at bounding box center [776, 548] width 1034 height 32
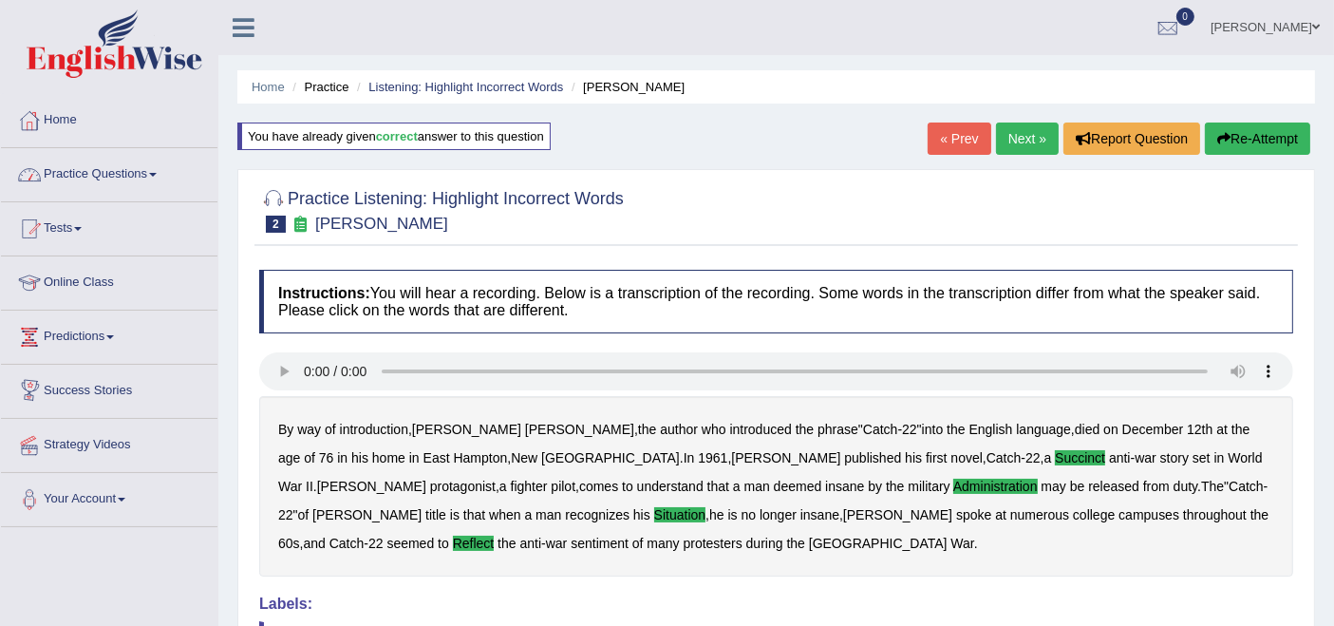
click at [129, 175] on link "Practice Questions" at bounding box center [109, 171] width 217 height 47
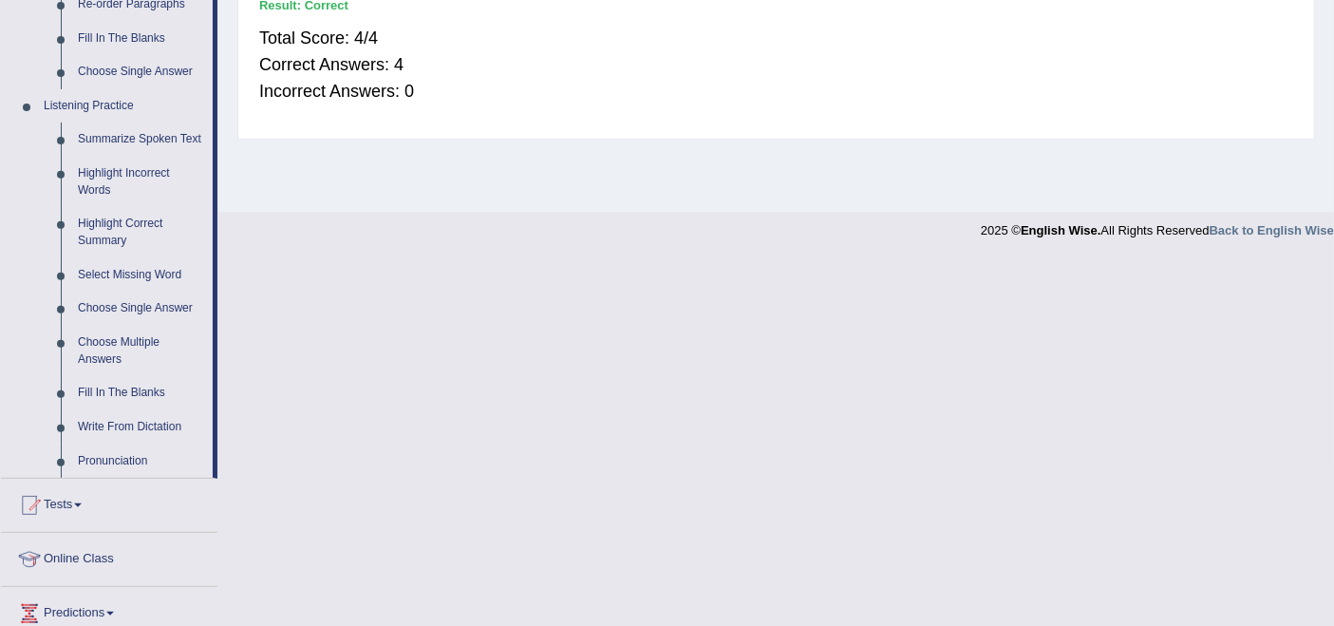
scroll to position [843, 0]
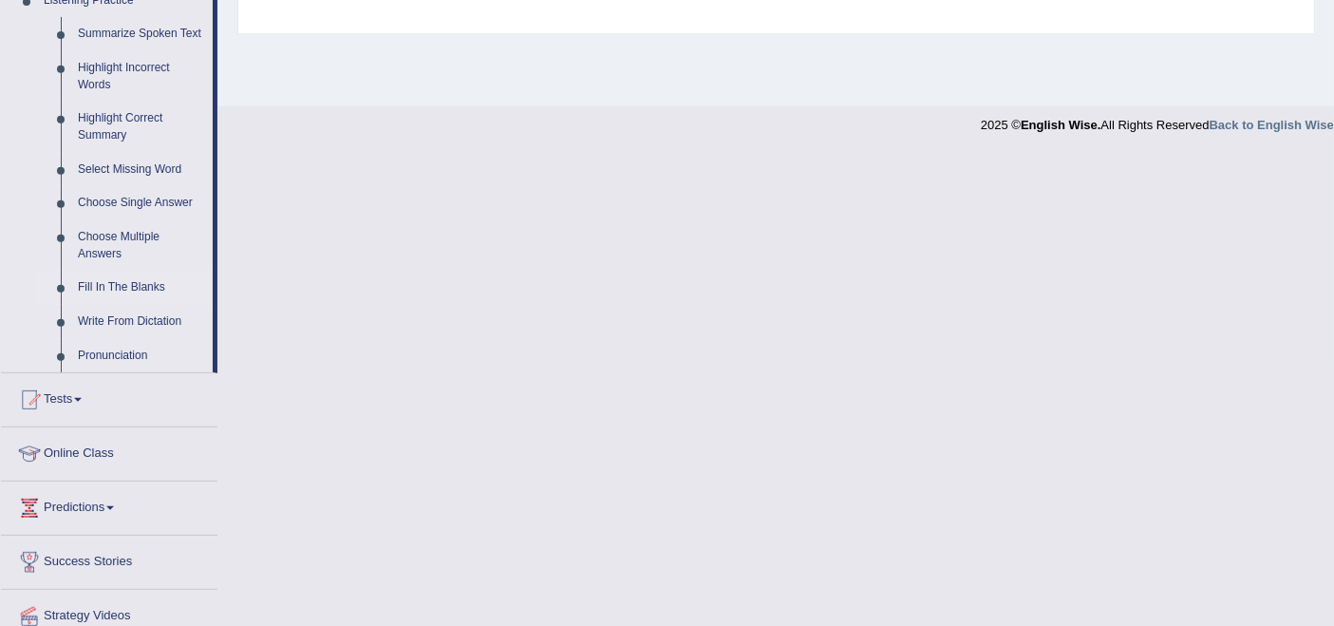
click at [116, 283] on link "Fill In The Blanks" at bounding box center [140, 288] width 143 height 34
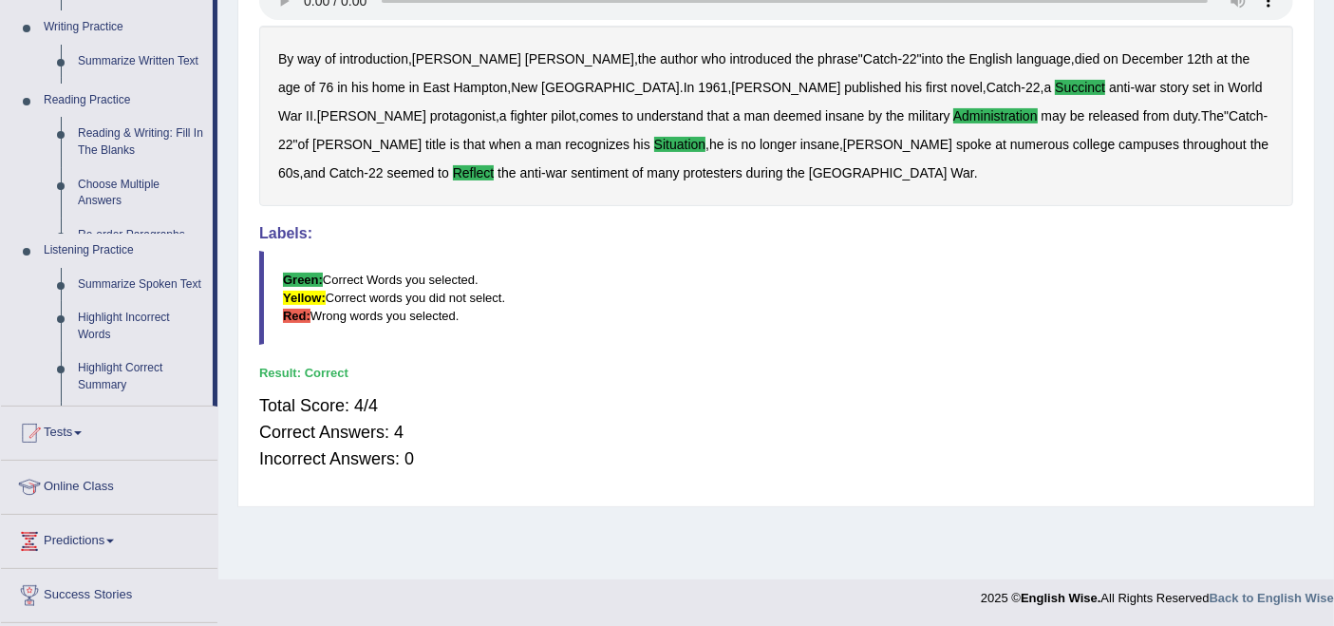
scroll to position [288, 0]
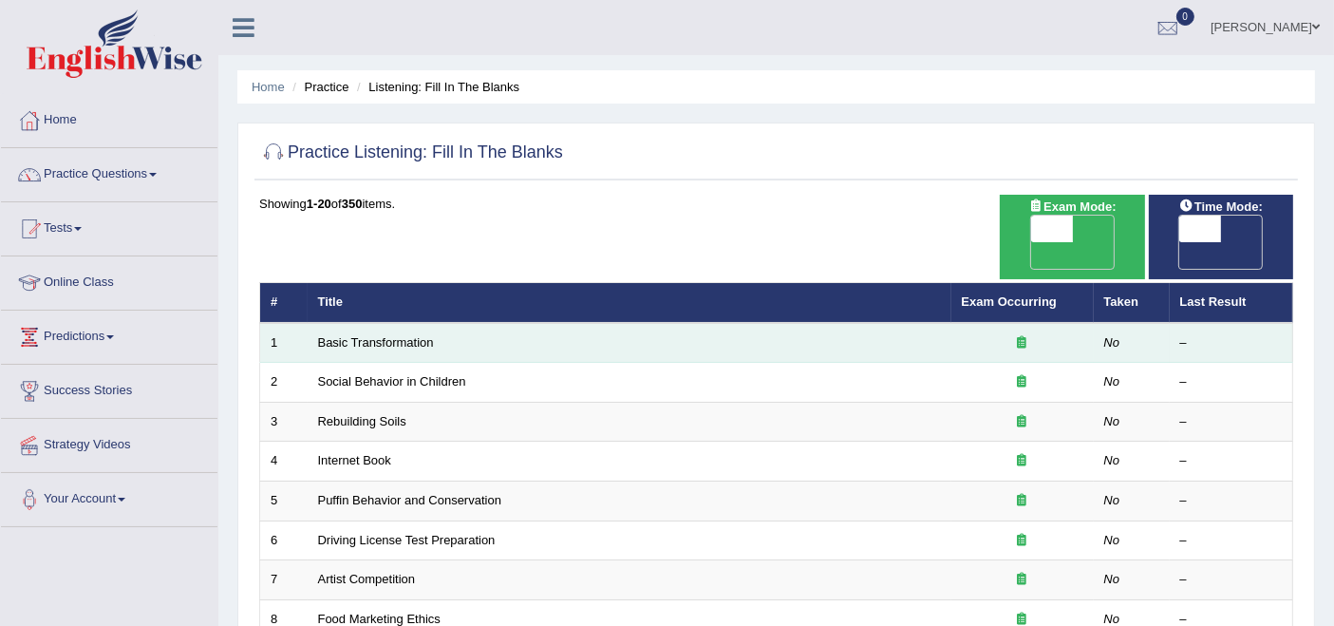
click at [382, 323] on td "Basic Transformation" at bounding box center [630, 343] width 644 height 40
click at [385, 335] on link "Basic Transformation" at bounding box center [376, 342] width 116 height 14
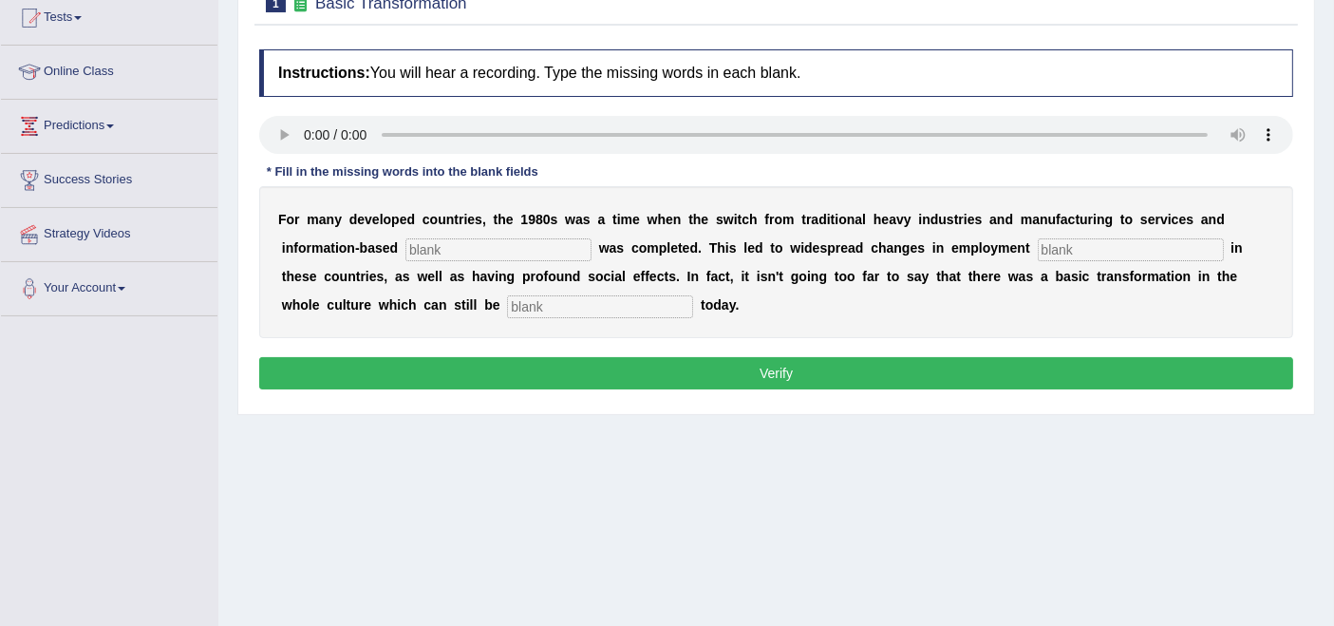
click at [534, 256] on input "text" at bounding box center [499, 249] width 186 height 23
type input "interprise"
click at [1078, 251] on input "text" at bounding box center [1131, 249] width 186 height 23
type input "pattern"
click at [557, 310] on input "text" at bounding box center [600, 306] width 186 height 23
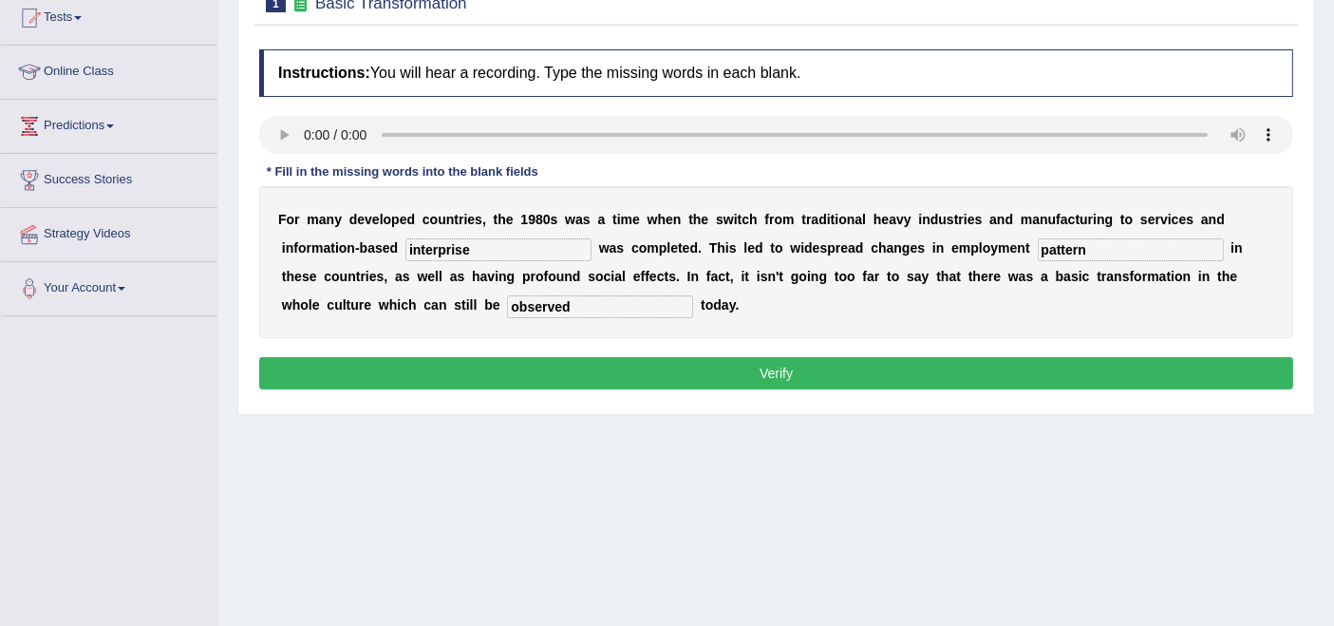
type input "observed"
click at [457, 245] on input "interprise" at bounding box center [499, 249] width 186 height 23
type input "interprise"
click at [1093, 246] on input "pattern" at bounding box center [1131, 249] width 186 height 23
type input "patterns"
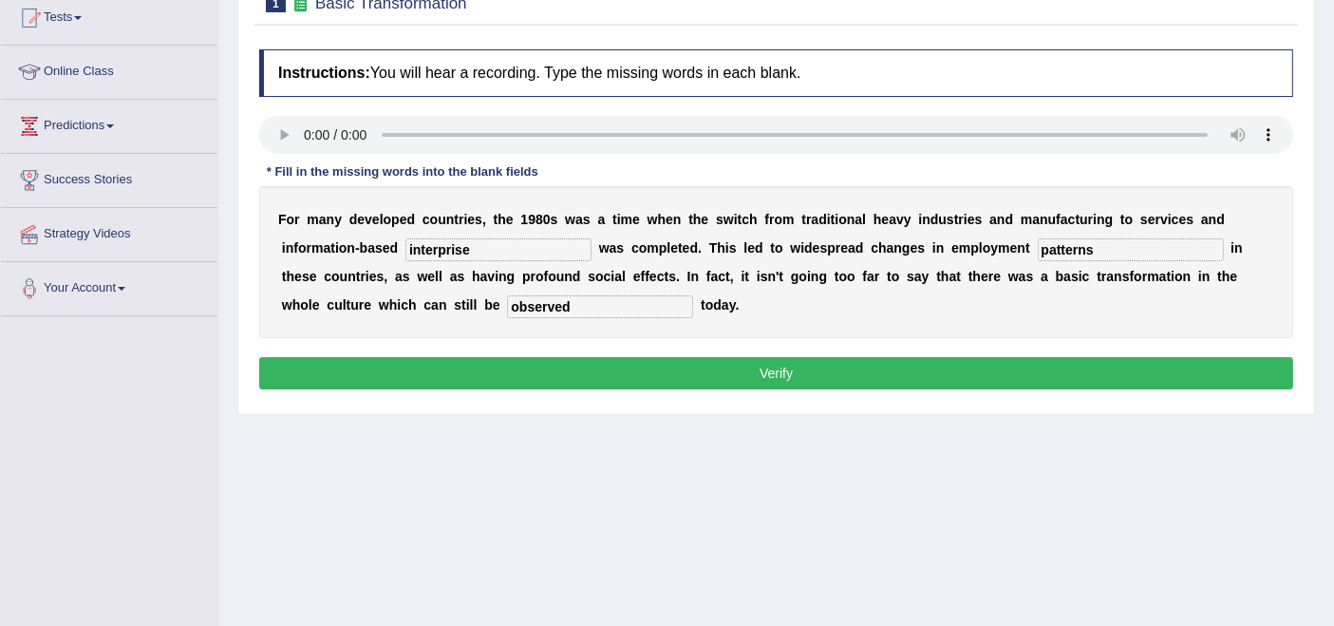
click at [796, 370] on button "Verify" at bounding box center [776, 373] width 1034 height 32
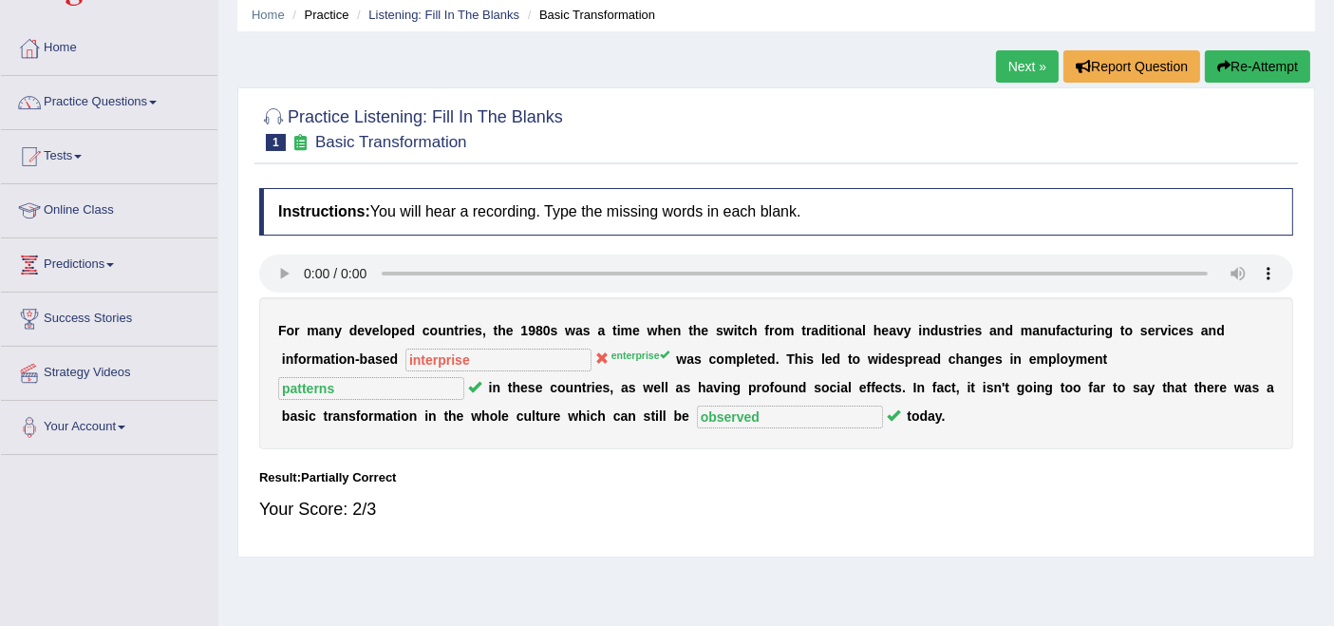
scroll to position [105, 0]
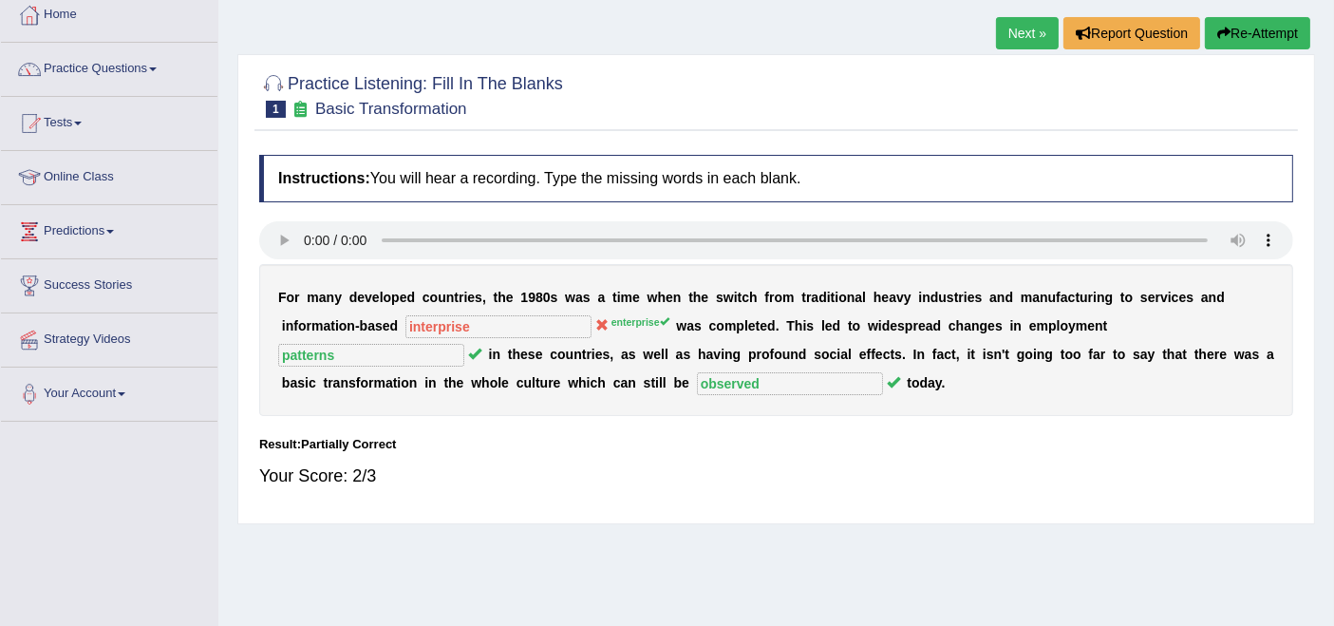
click at [1020, 37] on link "Next »" at bounding box center [1027, 33] width 63 height 32
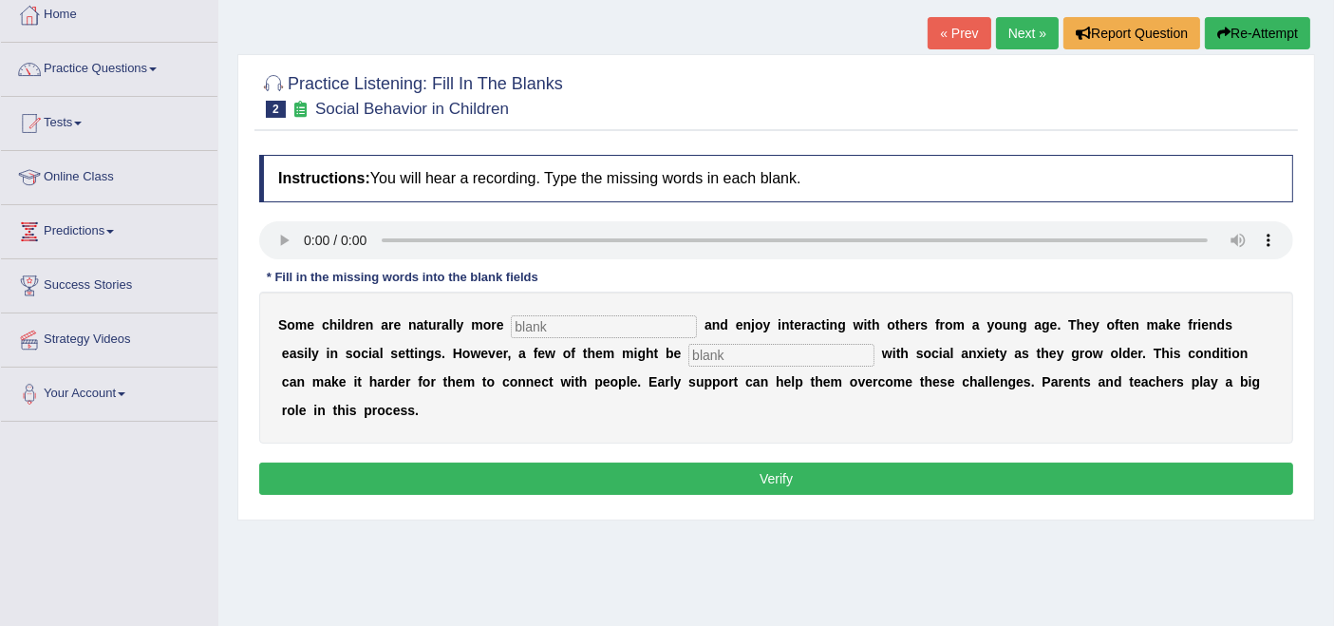
scroll to position [211, 0]
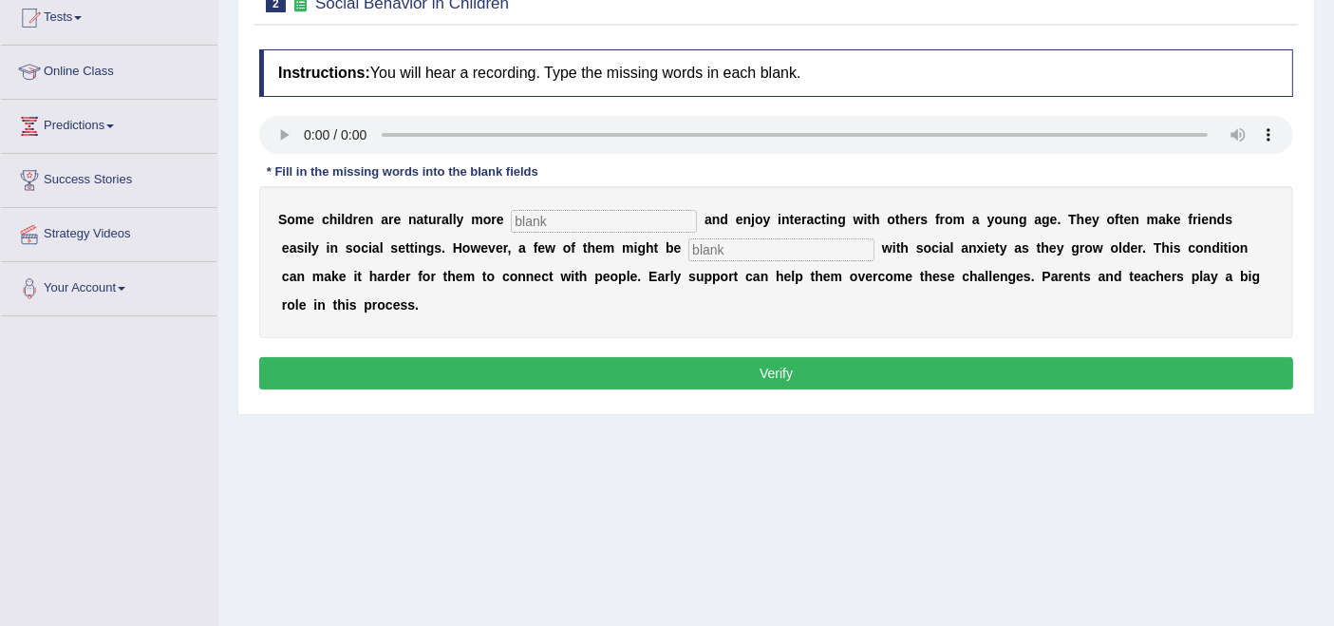
click at [634, 212] on input "text" at bounding box center [604, 221] width 186 height 23
type input "sociable"
click at [757, 242] on input "text" at bounding box center [782, 249] width 186 height 23
type input "diagnosed"
click at [717, 368] on button "Verify" at bounding box center [776, 373] width 1034 height 32
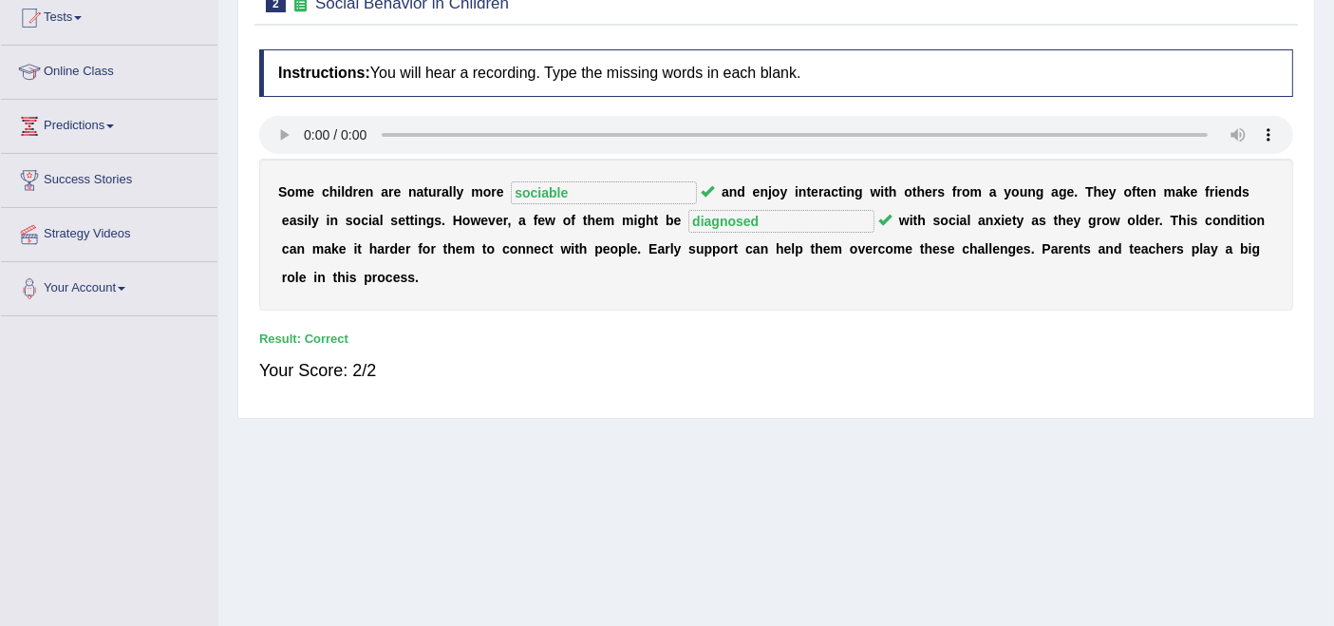
scroll to position [0, 0]
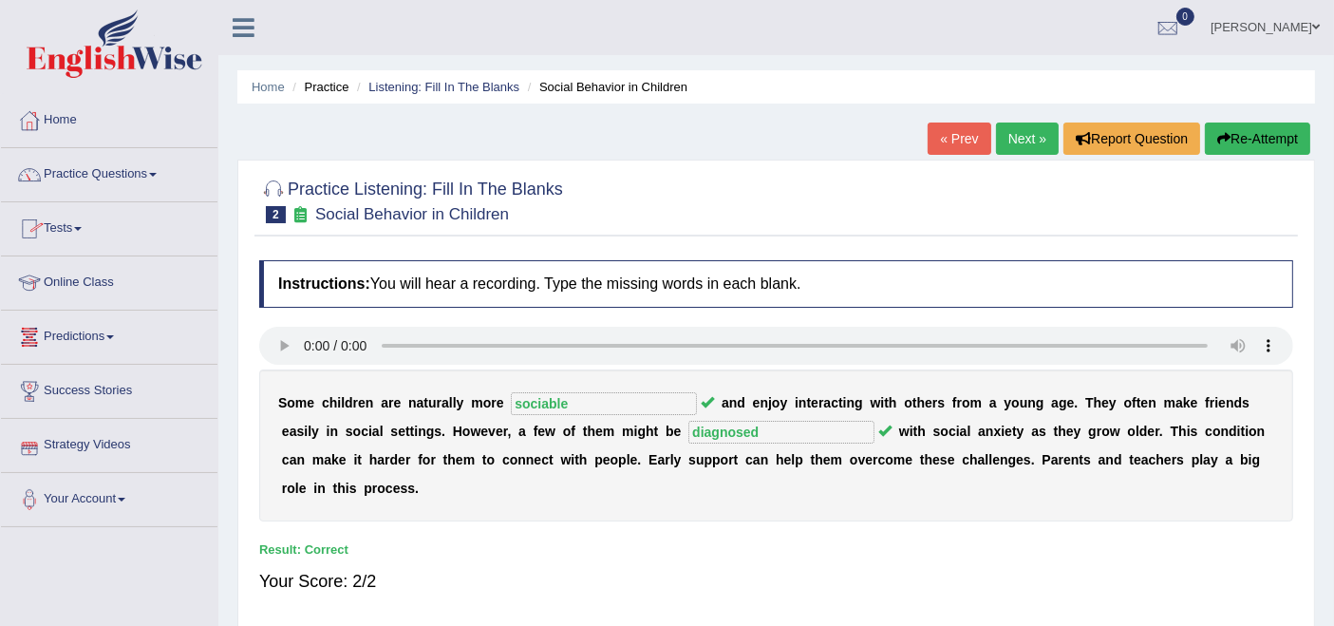
click at [122, 170] on link "Practice Questions" at bounding box center [109, 171] width 217 height 47
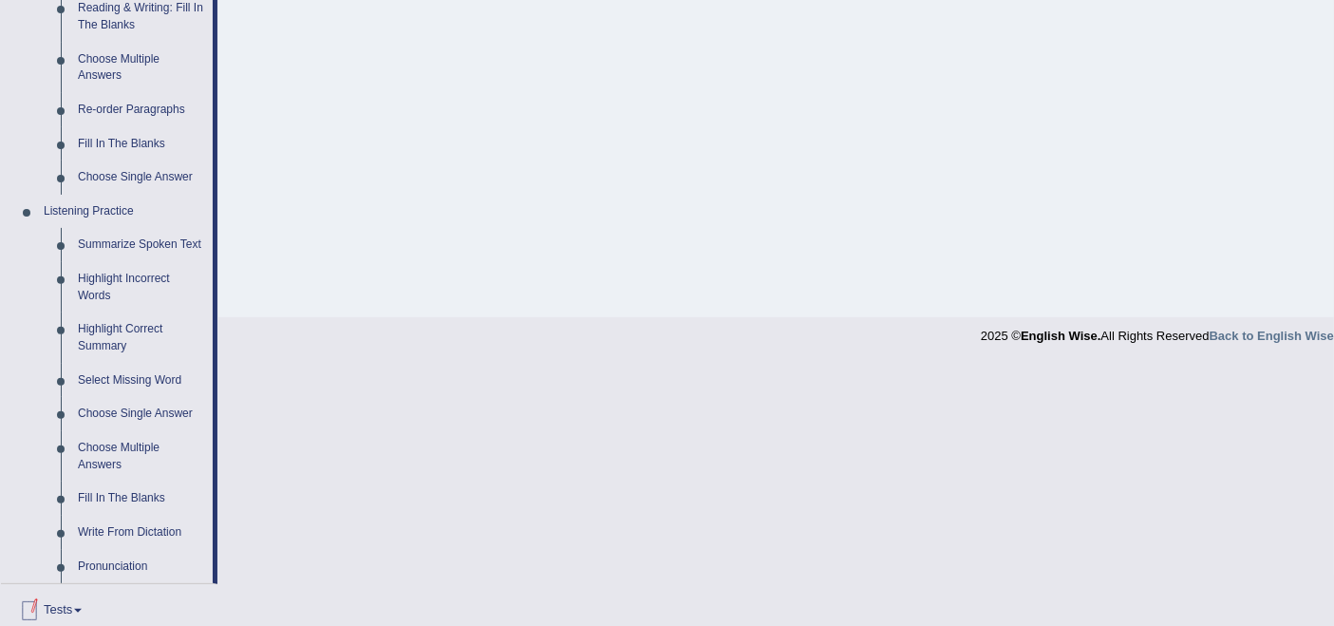
scroll to position [914, 0]
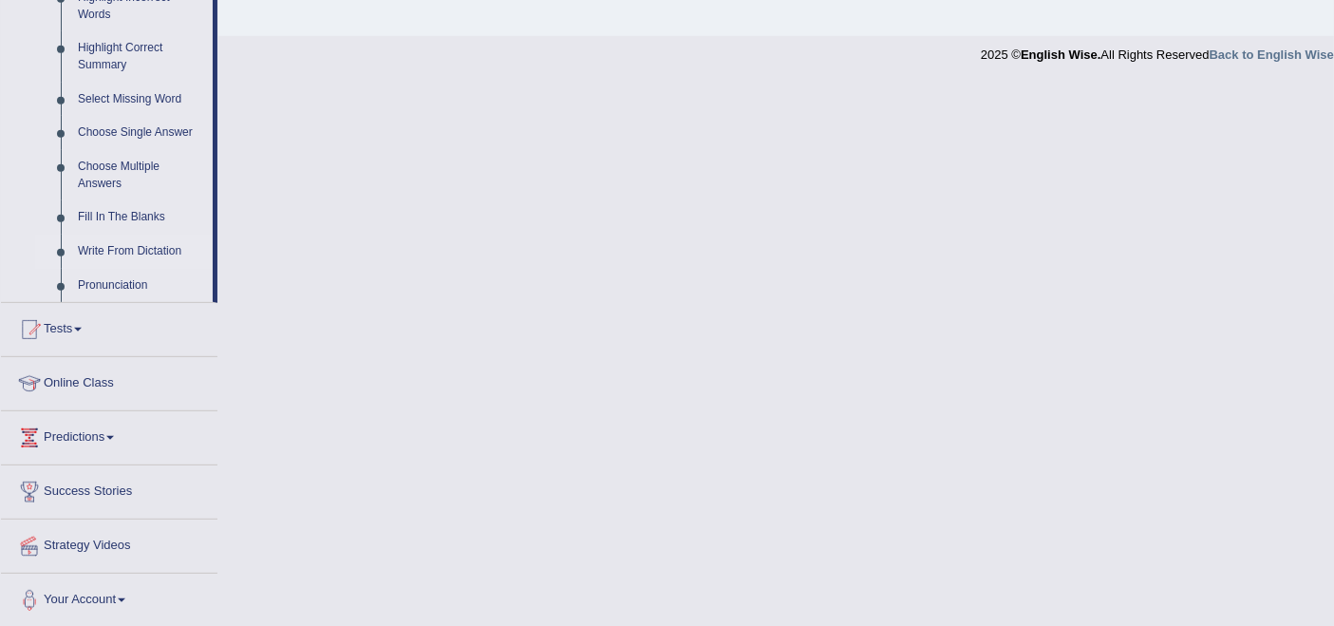
click at [138, 239] on link "Write From Dictation" at bounding box center [140, 252] width 143 height 34
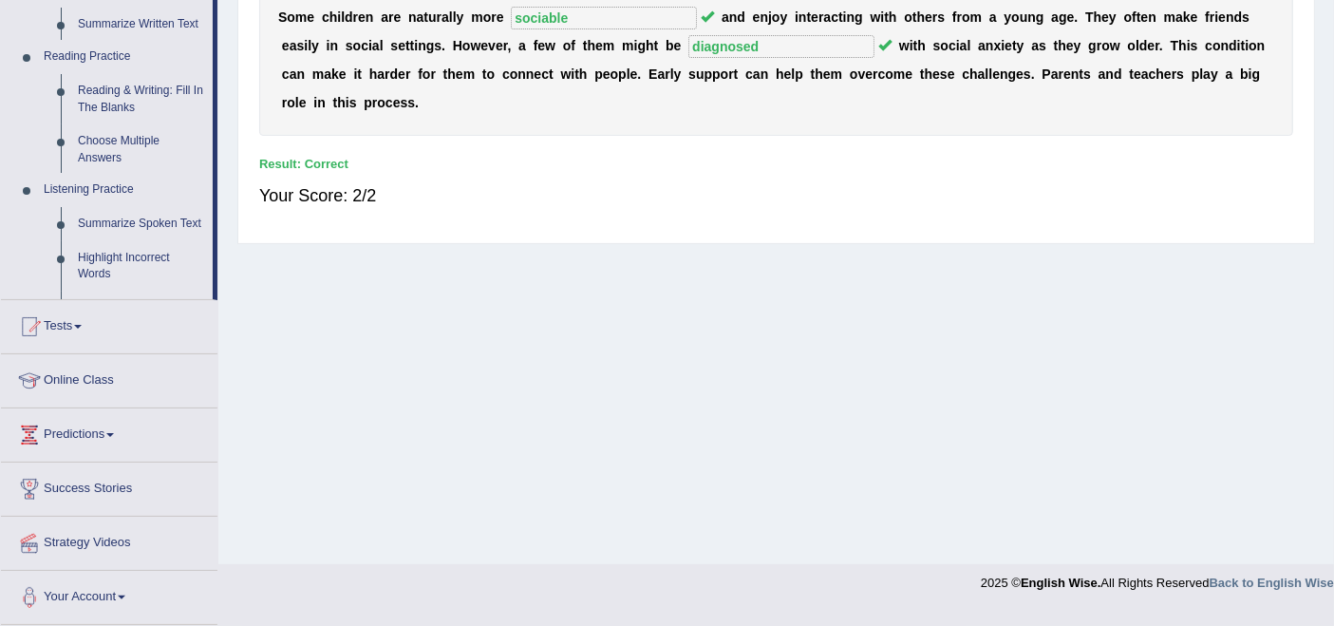
scroll to position [370, 0]
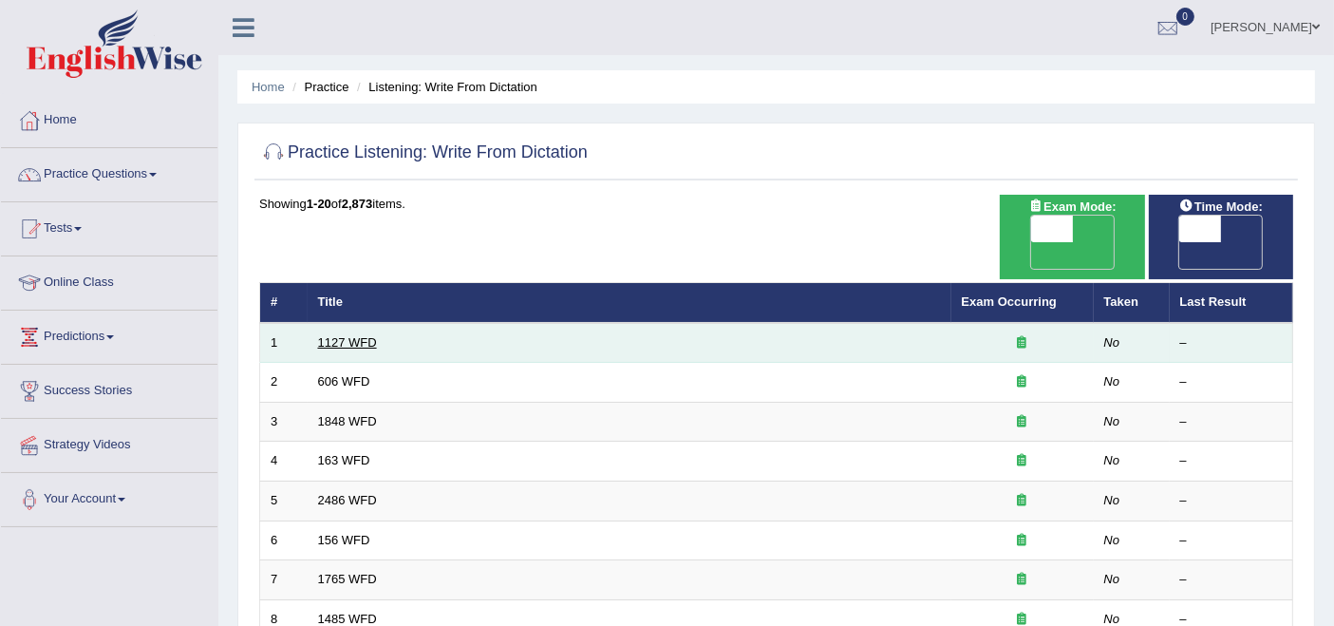
click at [350, 335] on link "1127 WFD" at bounding box center [347, 342] width 59 height 14
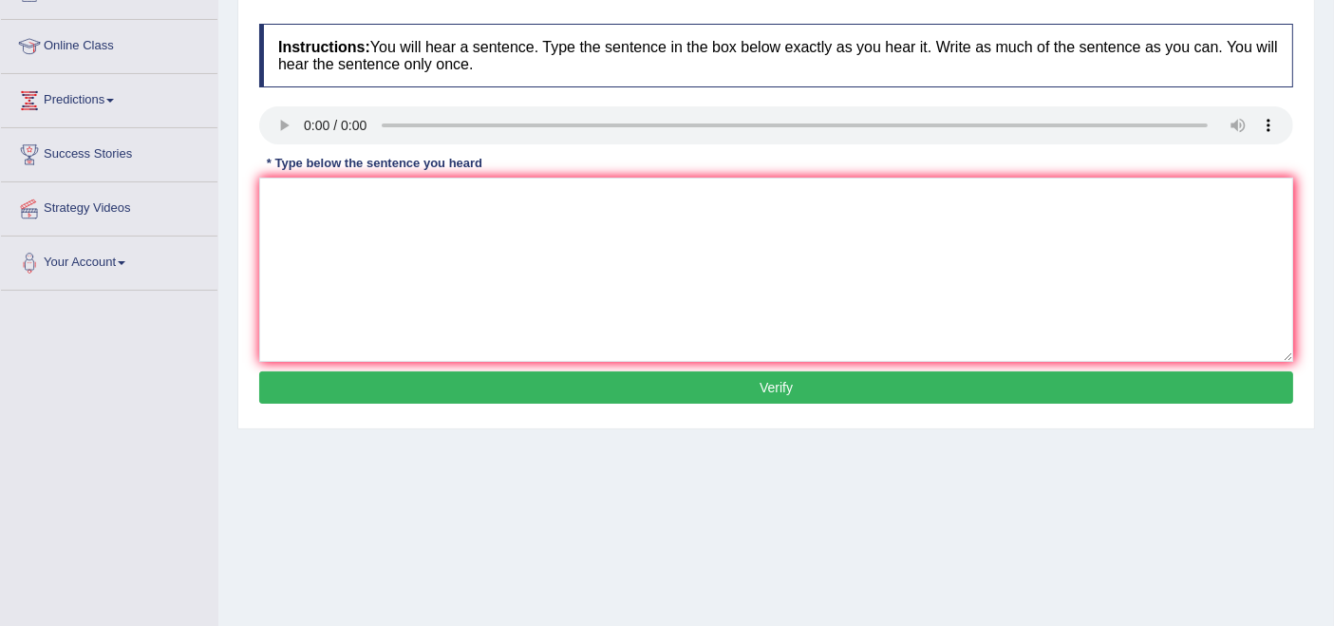
scroll to position [211, 0]
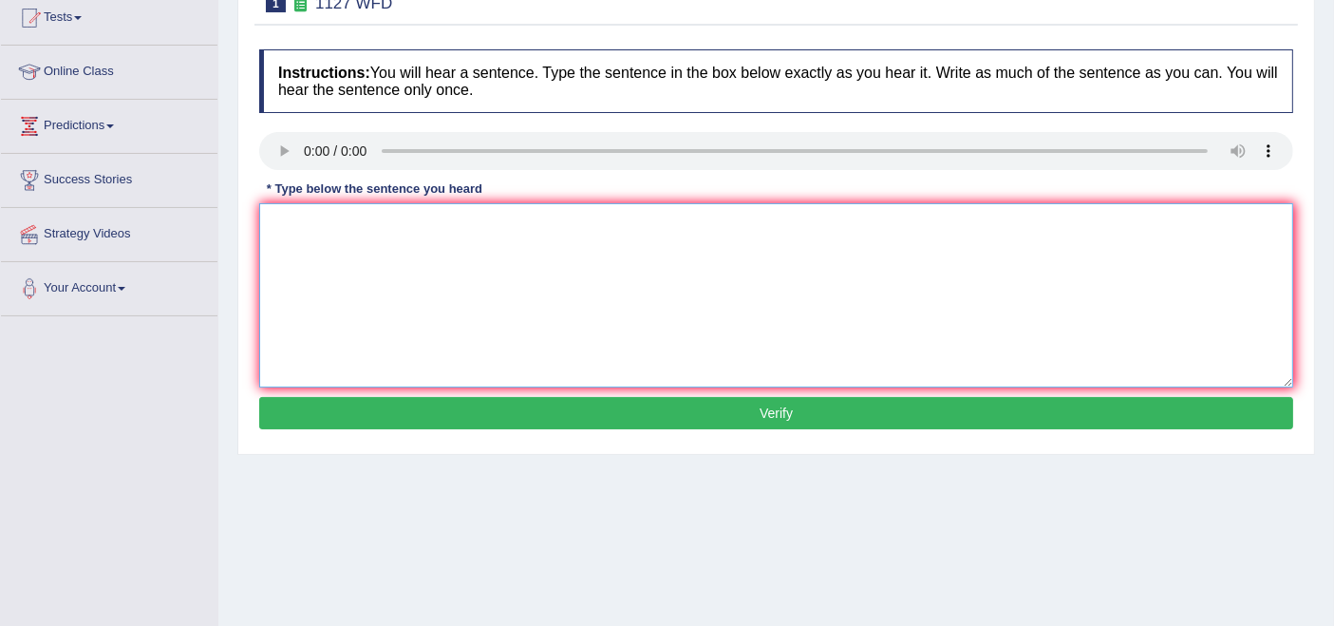
click at [304, 236] on textarea at bounding box center [776, 295] width 1034 height 184
click at [308, 245] on textarea at bounding box center [776, 295] width 1034 height 184
click at [276, 227] on textarea "audis a requirement to entre many professions." at bounding box center [776, 295] width 1034 height 184
click at [537, 222] on textarea "A University degree is a requirement to entre many professions." at bounding box center [776, 295] width 1034 height 184
click at [283, 224] on textarea "A University degree is a requirement to entre enter many professions." at bounding box center [776, 295] width 1034 height 184
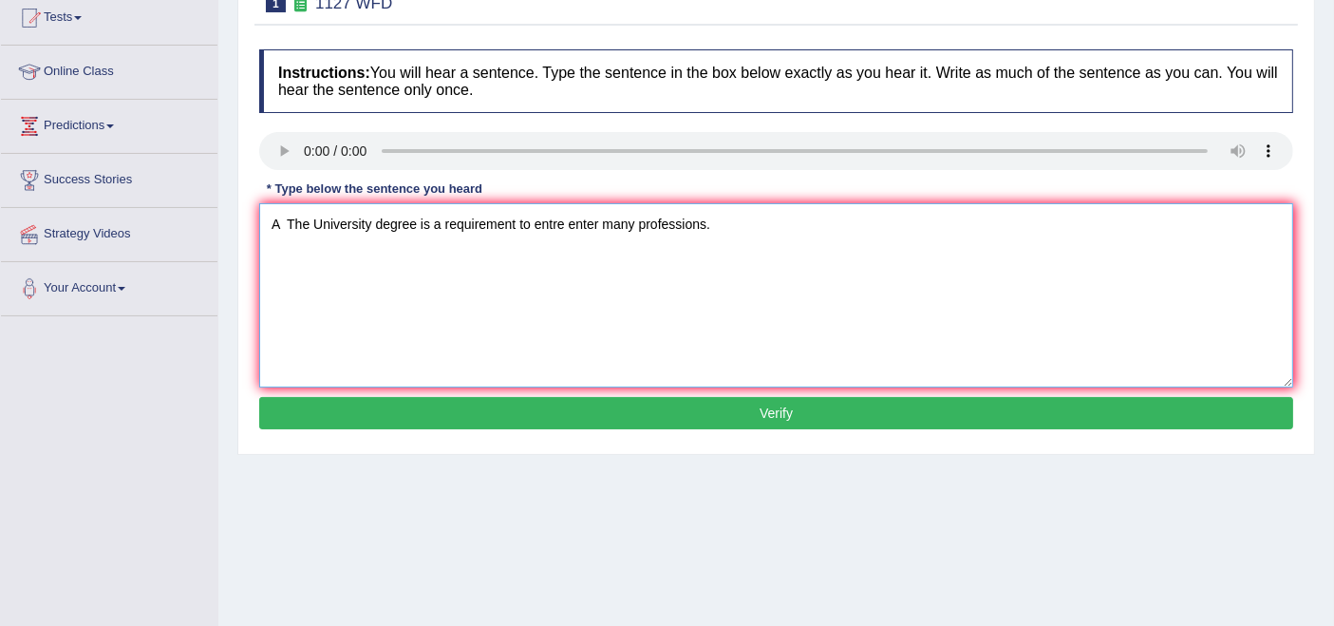
type textarea "A The University degree is a requirement to entre enter many professions."
click at [776, 422] on button "Verify" at bounding box center [776, 413] width 1034 height 32
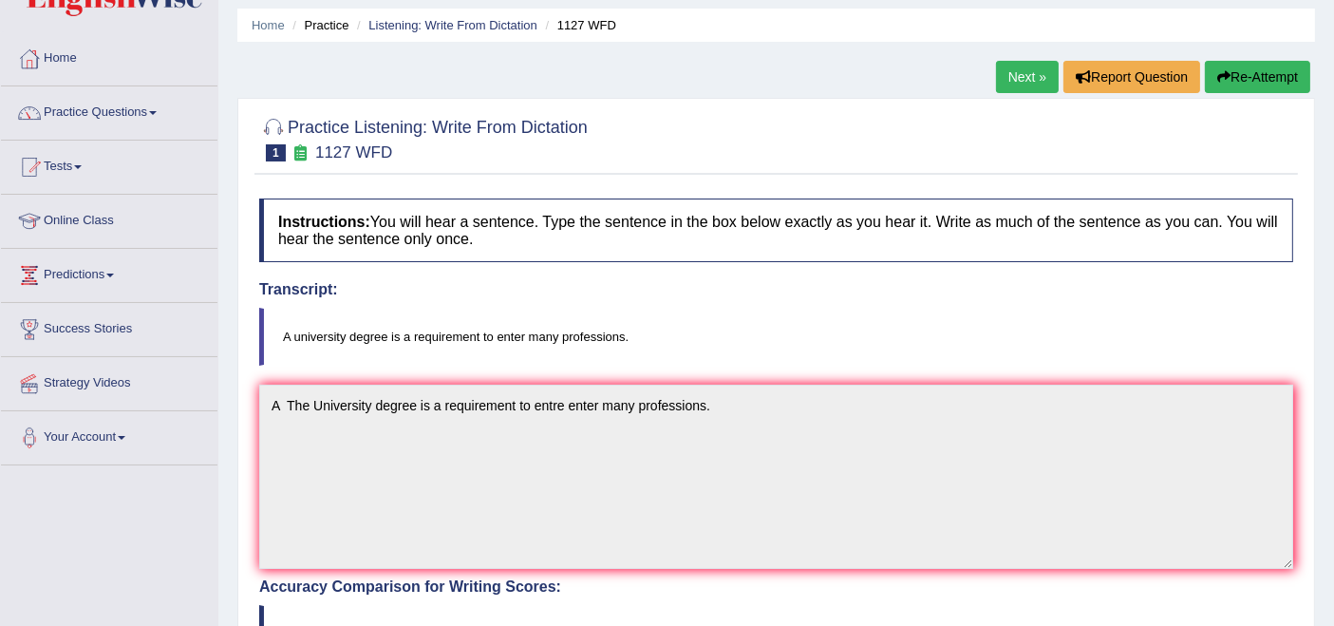
scroll to position [105, 0]
